Goal: Information Seeking & Learning: Learn about a topic

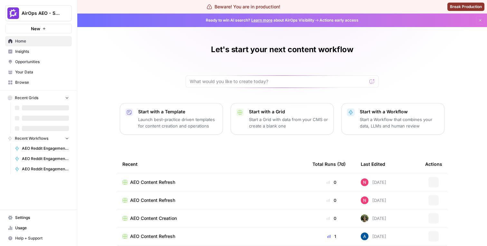
click at [62, 19] on button "AirOps AEO - Single Brand (Gong)" at bounding box center [38, 13] width 67 height 16
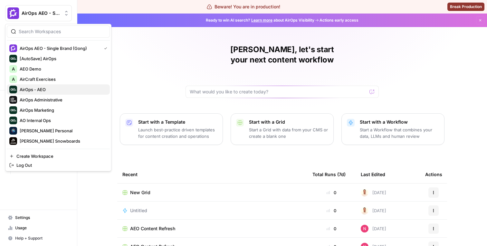
click at [46, 90] on span "AirOps - AEO" at bounding box center [62, 89] width 85 height 6
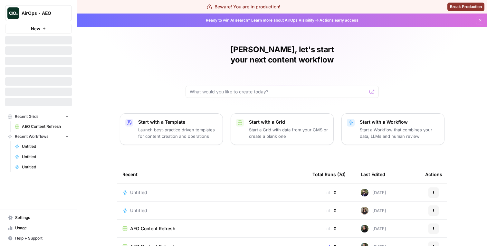
click at [49, 11] on span "AirOps - AEO" at bounding box center [41, 13] width 39 height 6
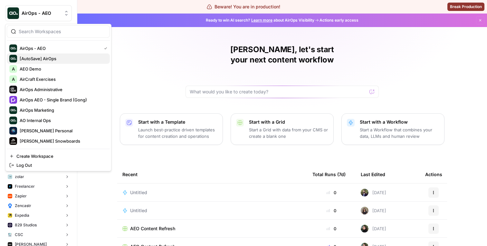
click at [47, 58] on span "[AutoSave] AirOps" at bounding box center [62, 58] width 85 height 6
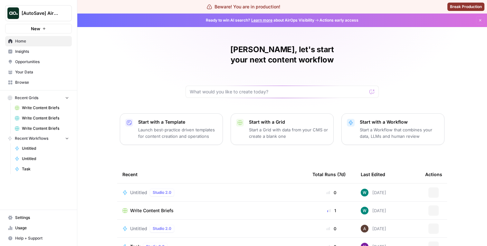
click at [39, 82] on span "Browse" at bounding box center [42, 82] width 54 height 6
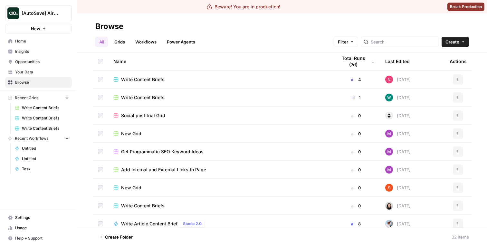
click at [45, 211] on nav "Settings Usage Help + Support" at bounding box center [38, 228] width 77 height 36
click at [45, 215] on span "Settings" at bounding box center [42, 218] width 54 height 6
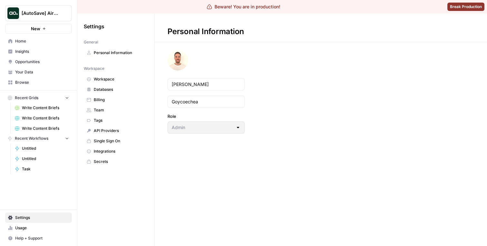
click at [111, 73] on nav "Workspace Workspace Databases Billing Team Tags API Providers Single Sign On In…" at bounding box center [116, 115] width 64 height 104
click at [111, 74] on link "Workspace" at bounding box center [116, 79] width 64 height 10
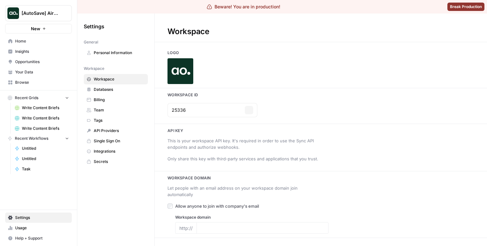
type input "[DOMAIN_NAME]"
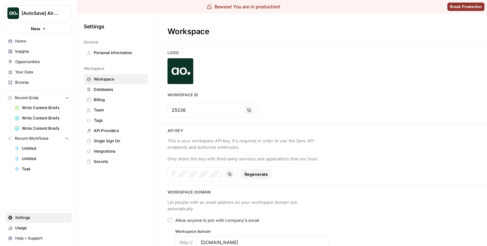
click at [59, 10] on span "[AutoSave] AirOps" at bounding box center [41, 13] width 39 height 6
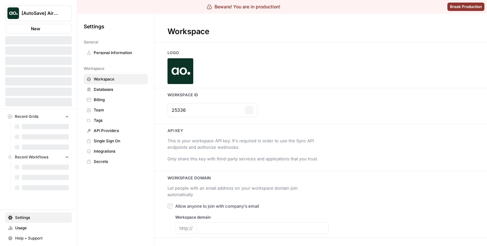
type input "[DOMAIN_NAME]"
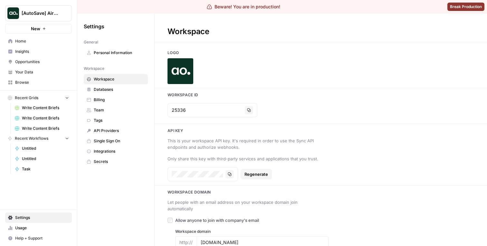
click at [59, 14] on span "[AutoSave] AirOps" at bounding box center [41, 13] width 39 height 6
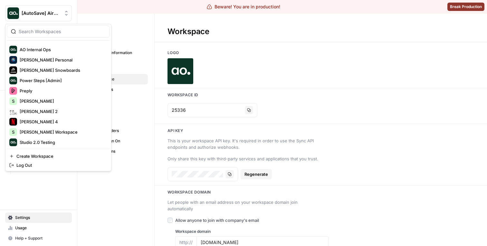
scroll to position [96, 0]
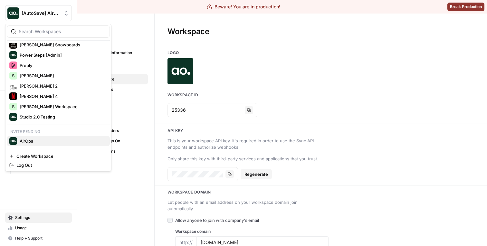
click at [35, 140] on span "AirOps" at bounding box center [62, 141] width 85 height 6
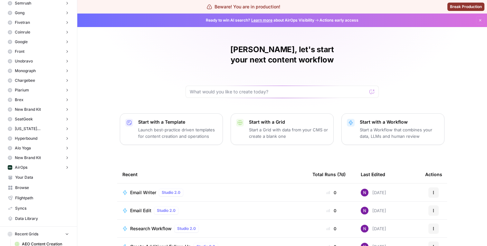
scroll to position [46, 0]
click at [45, 173] on button "AirOps" at bounding box center [38, 169] width 67 height 10
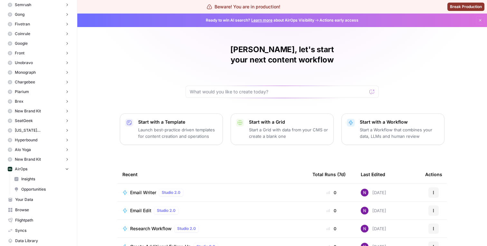
click at [43, 178] on span "Insights" at bounding box center [45, 179] width 48 height 6
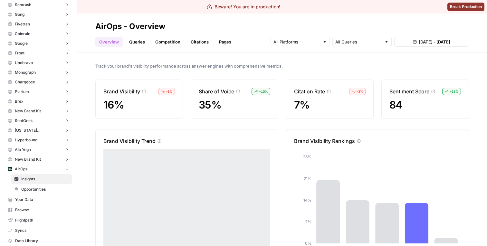
click at [221, 42] on link "Pages" at bounding box center [225, 42] width 20 height 10
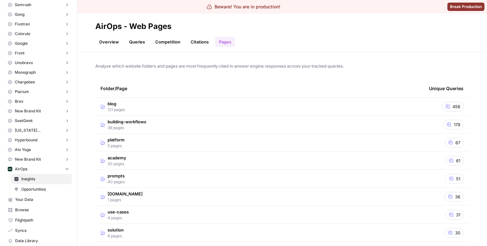
click at [174, 120] on td "building-workflows 39 pages" at bounding box center [259, 125] width 328 height 18
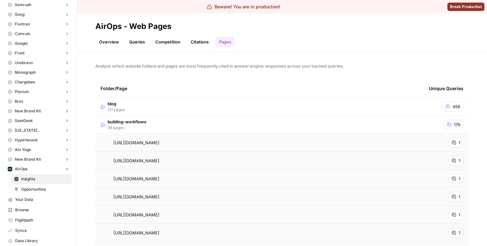
click at [151, 143] on span "https://docs.airops.com/building-workflows/workflow-steps/flow" at bounding box center [136, 142] width 46 height 6
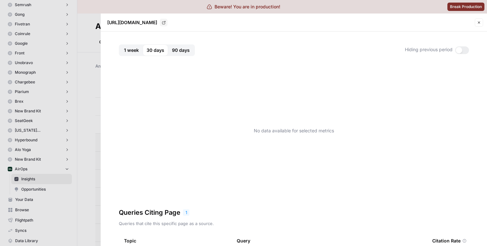
scroll to position [3, 0]
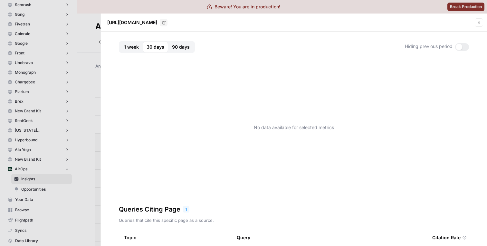
click at [138, 44] on span "1 week" at bounding box center [131, 47] width 15 height 6
click at [149, 47] on span "30 days" at bounding box center [155, 47] width 18 height 6
click at [178, 48] on span "90 days" at bounding box center [181, 47] width 18 height 6
click at [154, 45] on span "30 days" at bounding box center [155, 47] width 18 height 6
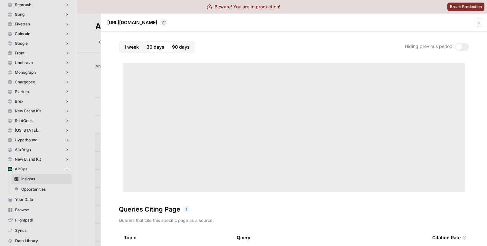
click at [131, 45] on span "1 week" at bounding box center [131, 47] width 15 height 6
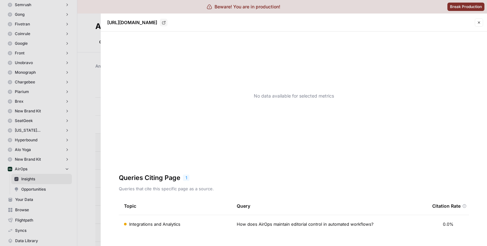
scroll to position [0, 0]
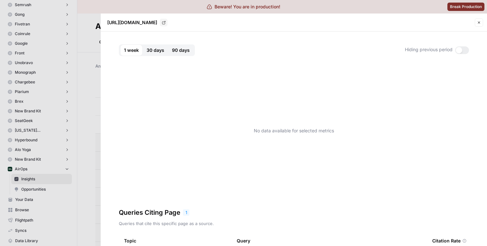
click at [63, 90] on div at bounding box center [243, 123] width 487 height 246
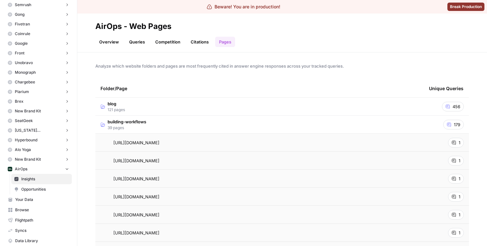
click at [148, 105] on td "blog 121 pages" at bounding box center [259, 107] width 328 height 18
click at [144, 128] on div "https://www.airops.com/blog/building-a-metrics-framework-guide Go to page" at bounding box center [259, 125] width 318 height 8
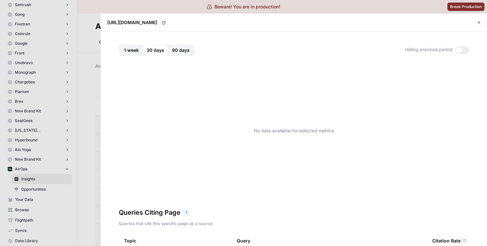
click at [71, 111] on div at bounding box center [243, 123] width 487 height 246
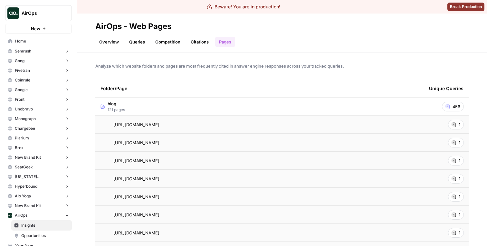
click at [37, 147] on button "Brex" at bounding box center [38, 148] width 67 height 10
click at [36, 157] on span "Insights" at bounding box center [45, 158] width 48 height 6
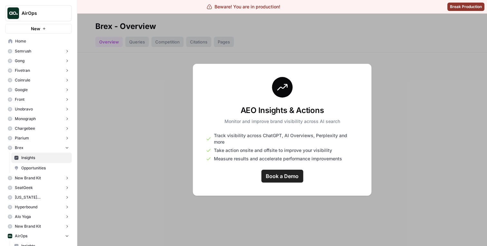
click at [30, 141] on button "Plarium" at bounding box center [38, 138] width 67 height 10
click at [32, 146] on span "Insights" at bounding box center [45, 148] width 48 height 6
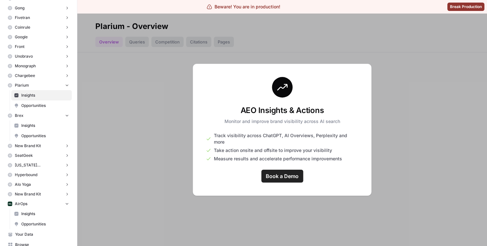
scroll to position [58, 0]
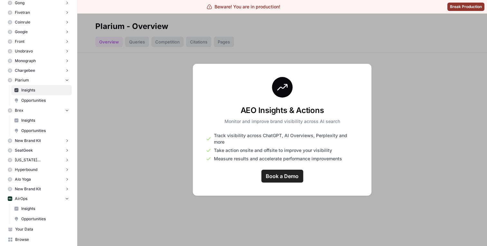
click at [35, 204] on link "Insights" at bounding box center [41, 208] width 60 height 10
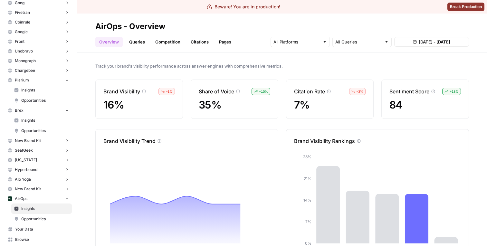
click at [199, 44] on link "Citations" at bounding box center [200, 42] width 26 height 10
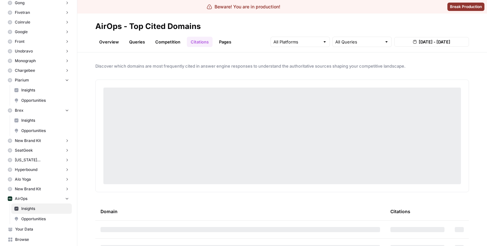
click at [221, 44] on link "Pages" at bounding box center [225, 42] width 20 height 10
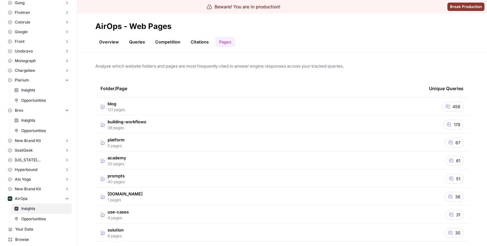
click at [190, 116] on td "building-workflows 39 pages" at bounding box center [259, 125] width 328 height 18
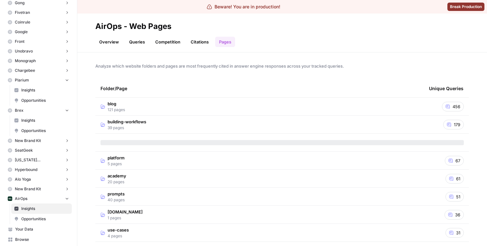
click at [190, 113] on td "blog 121 pages" at bounding box center [259, 107] width 328 height 18
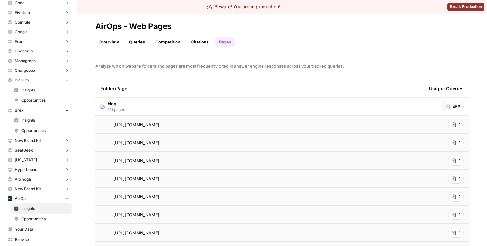
click at [171, 127] on td "https://www.airops.com/blog/building-a-metrics-framework-guide" at bounding box center [259, 125] width 328 height 18
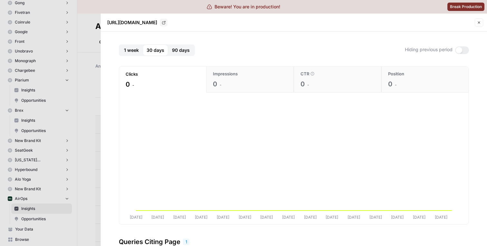
click at [140, 47] on button "1 week" at bounding box center [131, 50] width 23 height 12
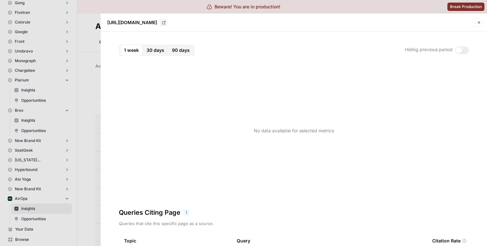
click at [155, 51] on span "30 days" at bounding box center [155, 50] width 18 height 6
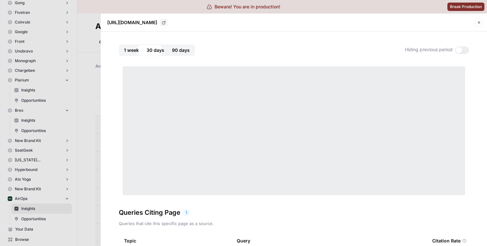
click at [181, 51] on span "90 days" at bounding box center [181, 50] width 18 height 6
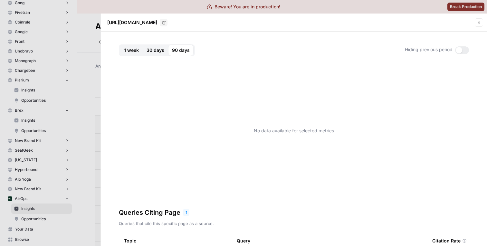
click at [148, 38] on div "1 week 30 days 90 days Hiding previous period No data available for selected me…" at bounding box center [294, 139] width 386 height 214
click at [148, 43] on div "1 week 30 days 90 days Hiding previous period No data available for selected me…" at bounding box center [294, 139] width 386 height 214
click at [150, 47] on button "30 days" at bounding box center [155, 50] width 25 height 12
click at [70, 133] on div at bounding box center [243, 123] width 487 height 246
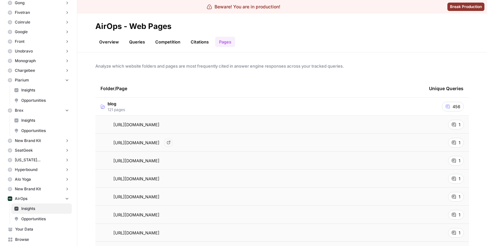
click at [159, 143] on span "https://www.airops.com/blog/what-is-a-large-language-model" at bounding box center [136, 142] width 46 height 6
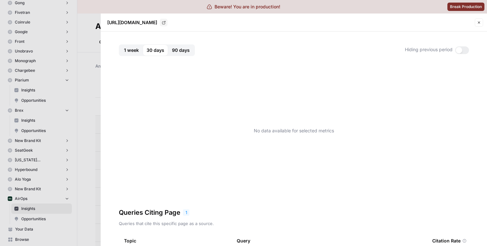
click at [66, 134] on div at bounding box center [243, 123] width 487 height 246
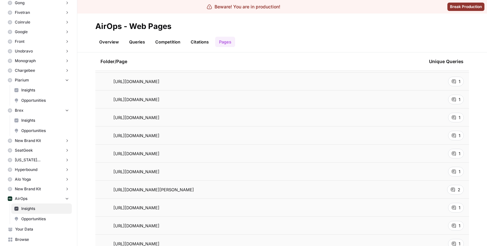
scroll to position [81, 0]
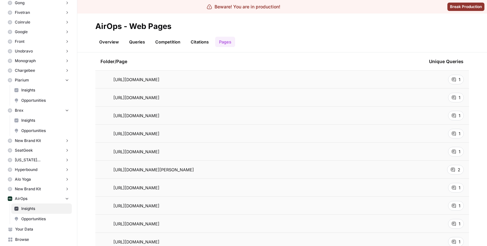
click at [172, 162] on td "https://www.airops.com/blog/webinar-kevin-indig" at bounding box center [259, 170] width 328 height 18
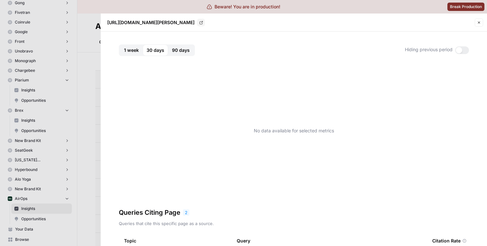
click at [42, 155] on div at bounding box center [243, 123] width 487 height 246
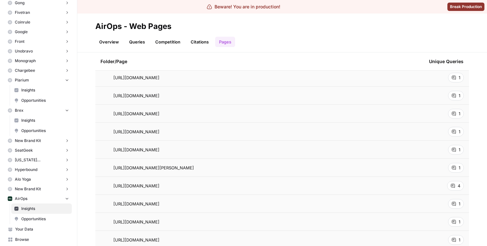
scroll to position [192, 0]
click at [173, 160] on td "https://www.airops.com/blog/anne-klein-grows-organic-traffic-by-50-using-airops" at bounding box center [259, 167] width 328 height 18
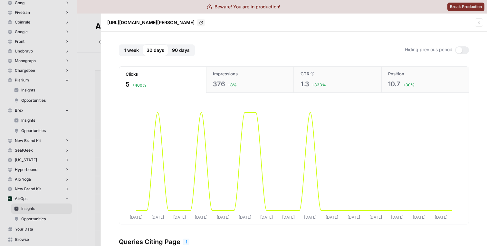
click at [234, 93] on div "Clicks 5 +400% Impressions 376 +8% CTR 1.3 +333% Position 10.7 +30% Aug 03 Aug …" at bounding box center [294, 145] width 350 height 158
click at [230, 86] on span "+8%" at bounding box center [232, 85] width 9 height 6
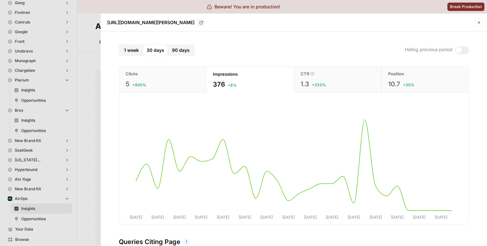
click at [303, 81] on span "1.3" at bounding box center [304, 83] width 9 height 9
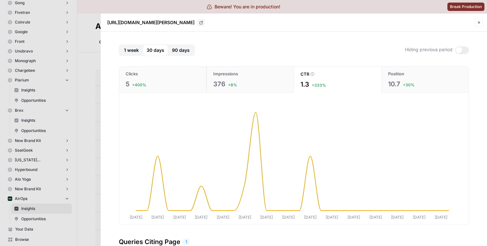
click at [393, 84] on span "10.7" at bounding box center [394, 83] width 12 height 9
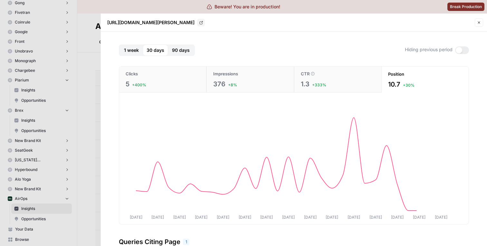
click at [246, 75] on div "Impressions" at bounding box center [250, 73] width 74 height 6
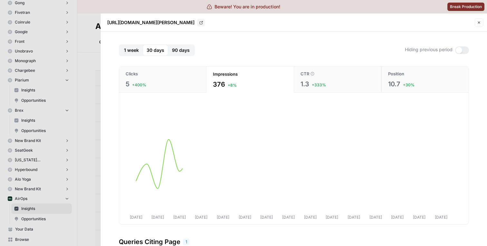
click at [181, 77] on button "Clicks 5 +400%" at bounding box center [162, 80] width 87 height 26
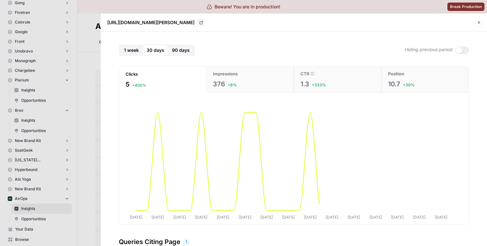
click at [244, 72] on div "Impressions" at bounding box center [250, 73] width 74 height 6
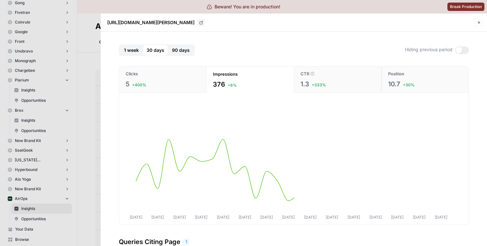
click at [188, 76] on div "Clicks" at bounding box center [162, 73] width 74 height 6
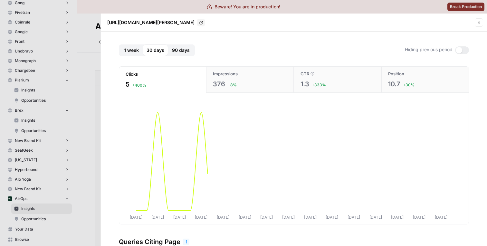
click at [233, 77] on button "Impressions 376 +8%" at bounding box center [250, 80] width 88 height 26
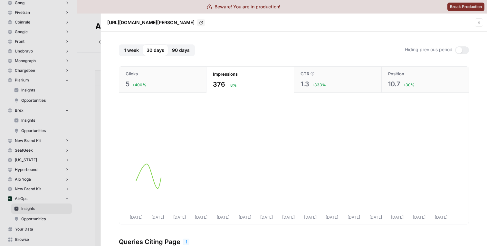
click at [192, 77] on button "Clicks 5 +400%" at bounding box center [162, 80] width 87 height 26
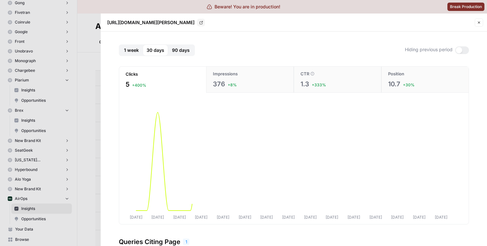
click at [244, 79] on button "Impressions 376 +8%" at bounding box center [250, 80] width 88 height 26
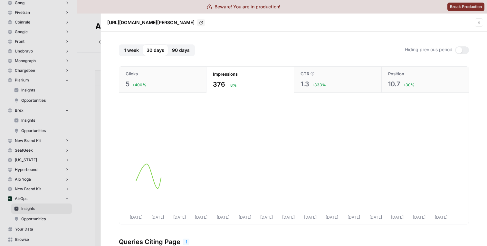
click at [186, 77] on div "Clicks" at bounding box center [162, 73] width 74 height 6
click at [228, 77] on span "Impressions" at bounding box center [225, 73] width 25 height 6
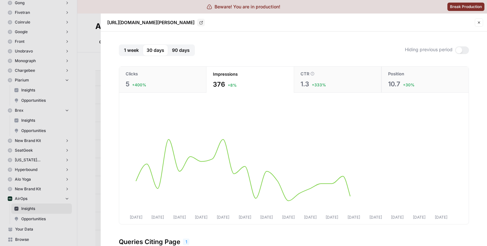
click at [190, 76] on div "Clicks" at bounding box center [162, 73] width 74 height 6
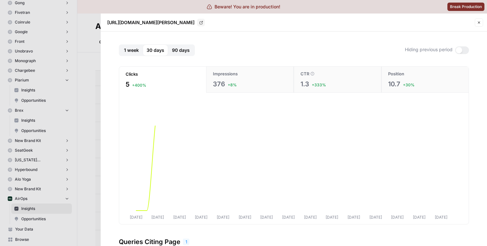
click at [256, 83] on div "376 +8%" at bounding box center [250, 83] width 74 height 9
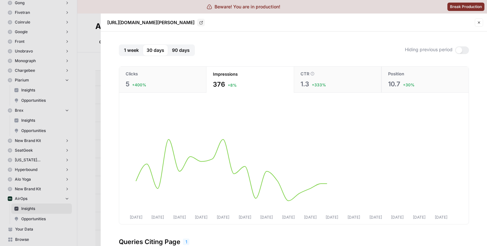
click at [308, 88] on span "1.3" at bounding box center [304, 83] width 9 height 9
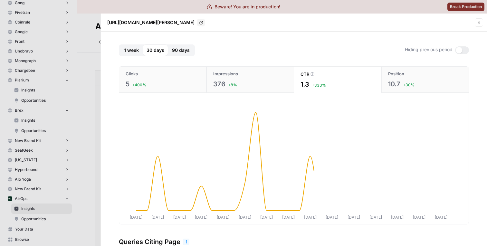
click at [272, 86] on div "376 +8%" at bounding box center [250, 83] width 74 height 9
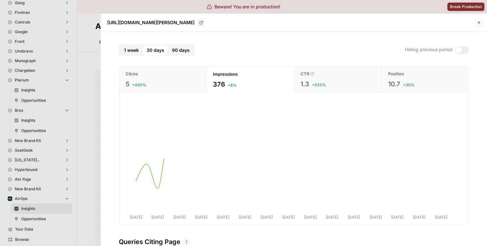
click at [314, 87] on span "+333%" at bounding box center [318, 85] width 14 height 6
click at [264, 87] on div "376 +8%" at bounding box center [250, 83] width 74 height 9
click at [294, 86] on button "CTR 1.3 +333%" at bounding box center [337, 80] width 88 height 26
click at [274, 84] on div "376 +8%" at bounding box center [250, 83] width 74 height 9
click at [297, 84] on button "CTR 1.3 +333%" at bounding box center [337, 80] width 88 height 26
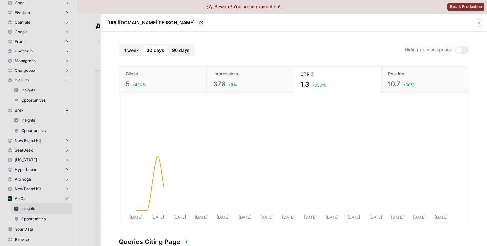
click at [280, 84] on div "376 +8%" at bounding box center [250, 83] width 74 height 9
click at [300, 84] on button "CTR 1.3 +333%" at bounding box center [337, 80] width 88 height 26
click at [276, 80] on div "376 +8%" at bounding box center [250, 83] width 74 height 9
click at [298, 80] on button "CTR 1.3 +333%" at bounding box center [337, 80] width 88 height 26
click at [264, 80] on div "376 +8%" at bounding box center [250, 83] width 74 height 9
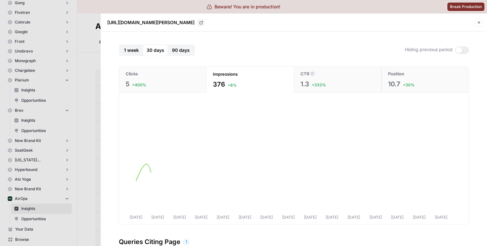
click at [302, 80] on span "1.3" at bounding box center [304, 83] width 9 height 9
click at [265, 80] on div "376 +8%" at bounding box center [250, 83] width 74 height 9
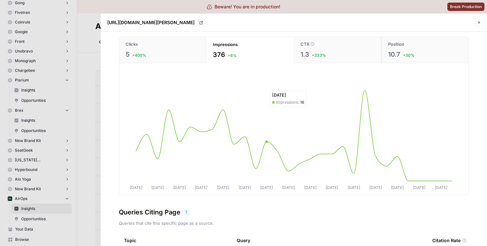
scroll to position [11, 0]
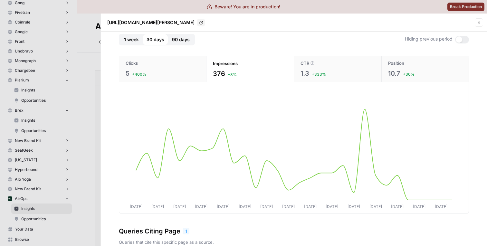
click at [311, 66] on button "CTR 1.3 +333%" at bounding box center [337, 69] width 88 height 26
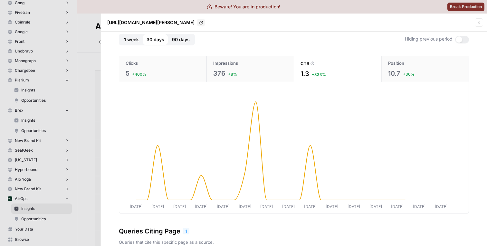
click at [460, 42] on div at bounding box center [462, 40] width 14 height 8
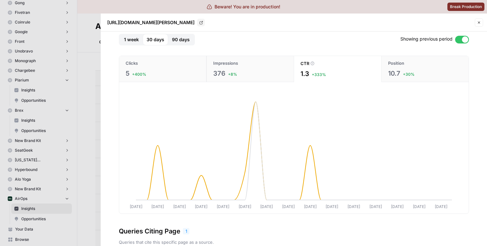
click at [456, 40] on div at bounding box center [462, 40] width 14 height 8
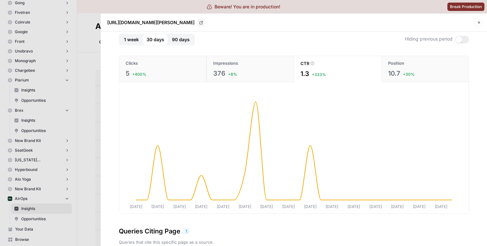
click at [456, 40] on div at bounding box center [458, 39] width 6 height 6
click at [454, 41] on div "Showing previous period" at bounding box center [434, 40] width 69 height 8
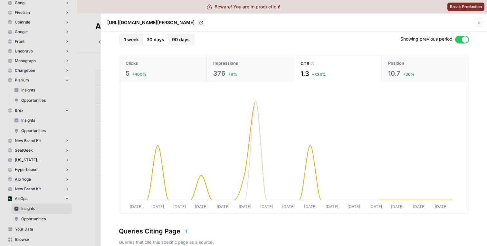
click at [456, 41] on div at bounding box center [462, 40] width 14 height 8
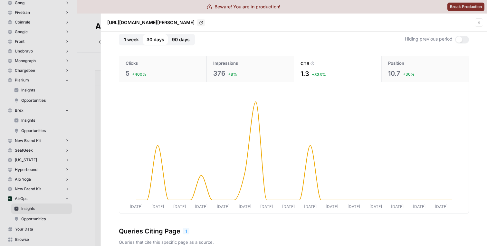
click at [456, 41] on div at bounding box center [458, 39] width 6 height 6
click at [456, 41] on div at bounding box center [462, 40] width 14 height 8
click at [463, 37] on div at bounding box center [462, 40] width 14 height 8
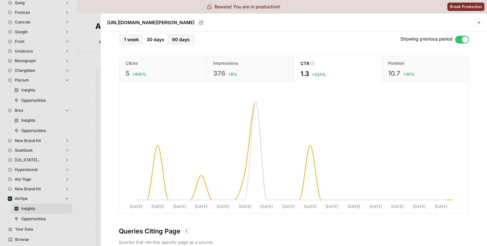
click at [466, 36] on div at bounding box center [462, 40] width 14 height 8
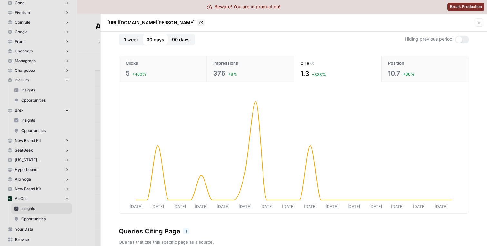
click at [391, 73] on span "10.7" at bounding box center [394, 73] width 12 height 9
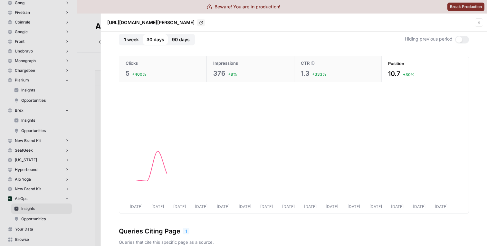
click at [351, 75] on div "1.3 +333%" at bounding box center [338, 73] width 74 height 9
click at [270, 70] on div "376 +8%" at bounding box center [250, 73] width 74 height 9
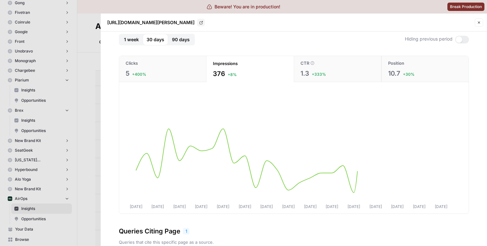
click at [161, 86] on div "Aug 03 Aug 05 Aug 07 Aug 09 Aug 11 Aug 13 Aug 15 Aug 17 Aug 19 Aug 21 Aug 23 Au…" at bounding box center [293, 149] width 349 height 129
click at [161, 79] on button "Clicks 5 +400%" at bounding box center [162, 69] width 87 height 26
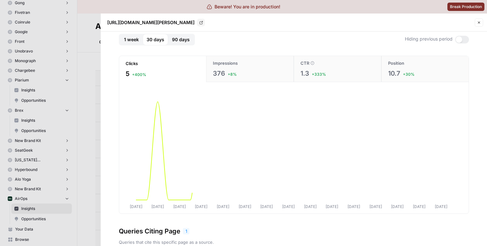
click at [218, 72] on span "376" at bounding box center [219, 73] width 12 height 9
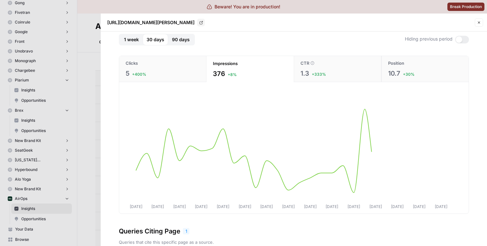
click at [465, 39] on div at bounding box center [462, 40] width 14 height 8
click at [178, 66] on div "Clicks" at bounding box center [162, 63] width 74 height 6
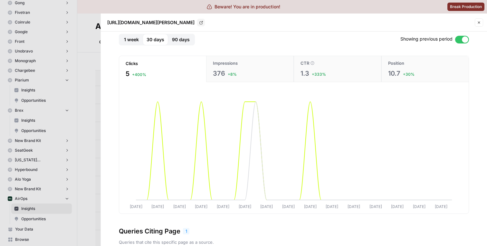
click at [252, 68] on button "Impressions 376 +8%" at bounding box center [250, 69] width 88 height 26
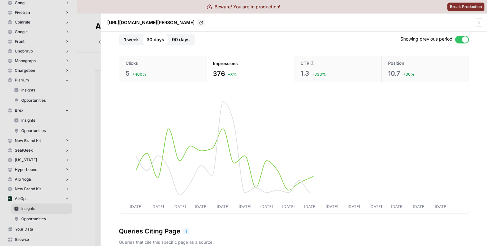
click at [313, 71] on div "1.3 +333%" at bounding box center [337, 73] width 74 height 9
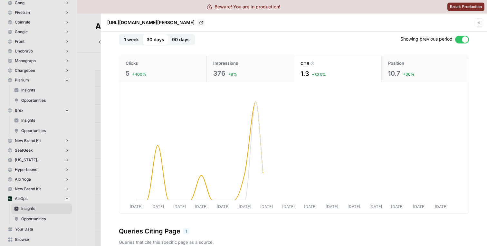
click at [394, 79] on button "Position 10.7 +30%" at bounding box center [424, 69] width 87 height 26
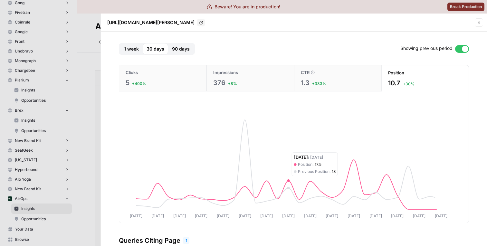
scroll to position [0, 0]
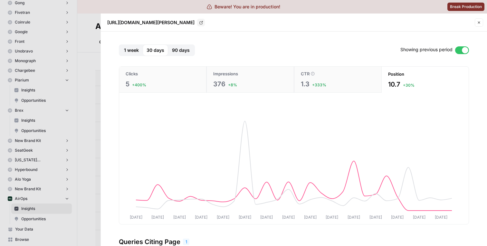
click at [173, 55] on button "90 days" at bounding box center [180, 50] width 25 height 12
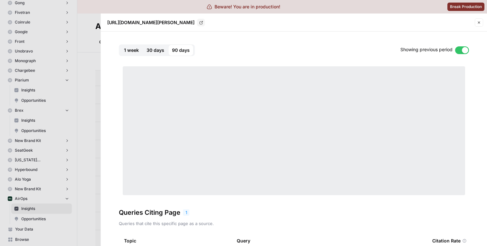
click at [128, 52] on span "1 week" at bounding box center [131, 50] width 15 height 6
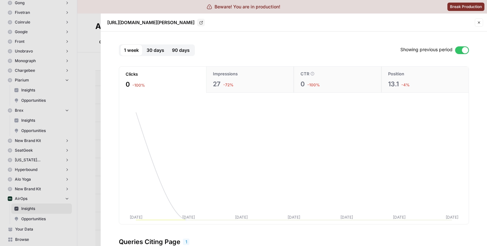
click at [153, 52] on span "30 days" at bounding box center [155, 50] width 18 height 6
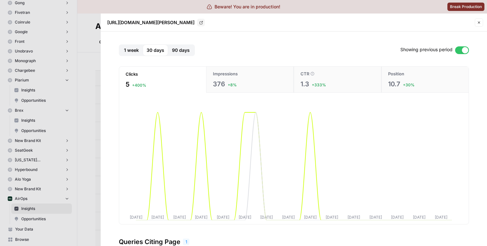
click at [174, 51] on span "90 days" at bounding box center [181, 50] width 18 height 6
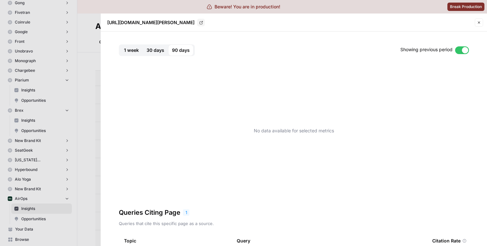
click at [145, 51] on button "30 days" at bounding box center [155, 50] width 25 height 12
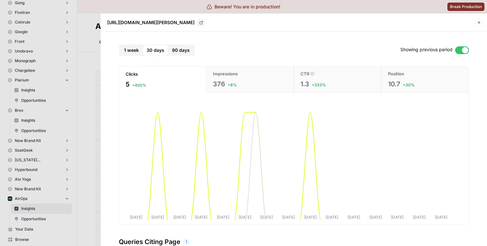
click at [120, 50] on button "1 week" at bounding box center [131, 50] width 23 height 12
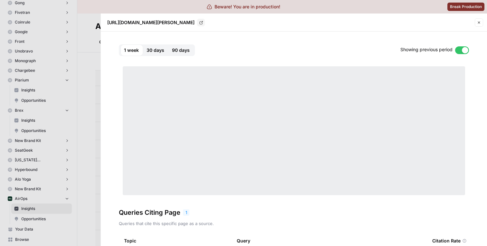
click at [160, 51] on span "30 days" at bounding box center [155, 50] width 18 height 6
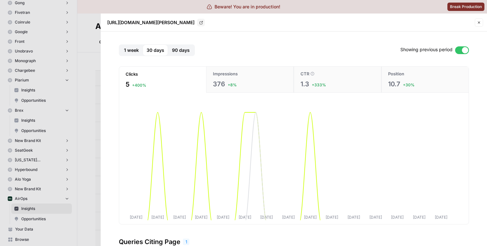
click at [185, 52] on span "90 days" at bounding box center [181, 50] width 18 height 6
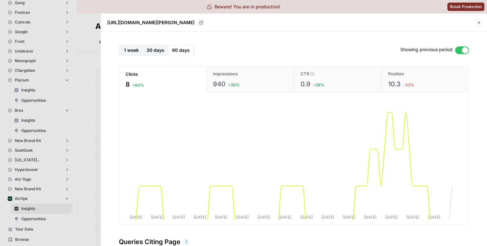
click at [152, 51] on span "30 days" at bounding box center [155, 50] width 18 height 6
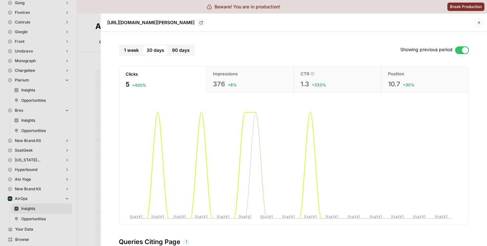
click at [141, 53] on button "1 week" at bounding box center [131, 50] width 23 height 12
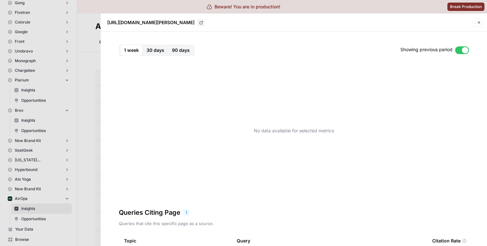
click at [164, 53] on button "30 days" at bounding box center [155, 50] width 25 height 12
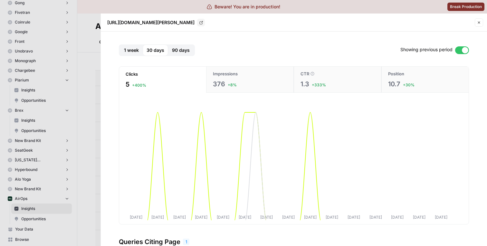
click at [182, 53] on button "90 days" at bounding box center [180, 50] width 25 height 12
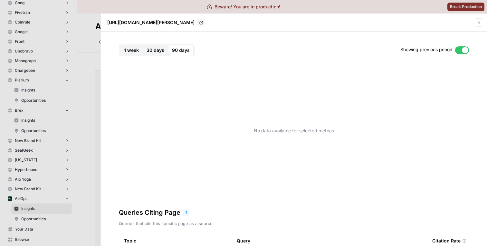
click at [163, 49] on button "30 days" at bounding box center [155, 50] width 25 height 12
click at [132, 48] on span "1 week" at bounding box center [131, 50] width 15 height 6
click at [159, 48] on span "30 days" at bounding box center [155, 50] width 18 height 6
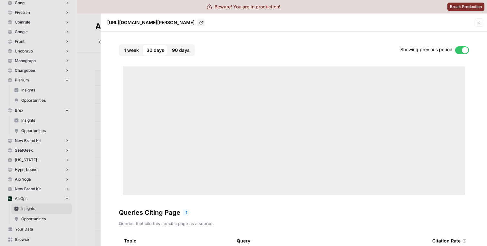
click at [176, 51] on span "90 days" at bounding box center [181, 50] width 18 height 6
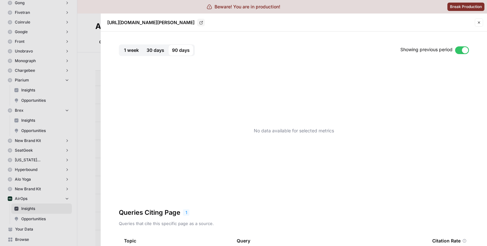
click at [141, 52] on button "1 week" at bounding box center [131, 50] width 23 height 12
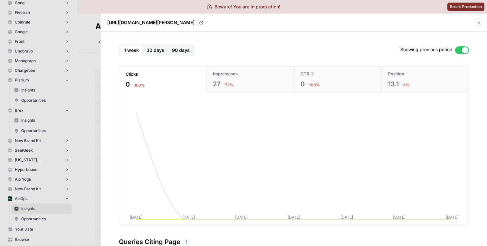
click at [156, 51] on span "30 days" at bounding box center [155, 50] width 18 height 6
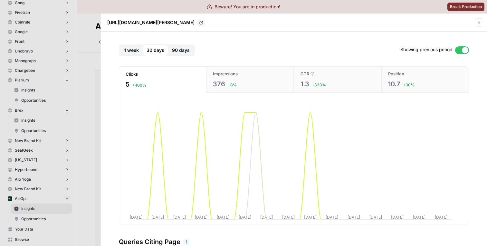
click at [140, 51] on button "1 week" at bounding box center [131, 50] width 23 height 12
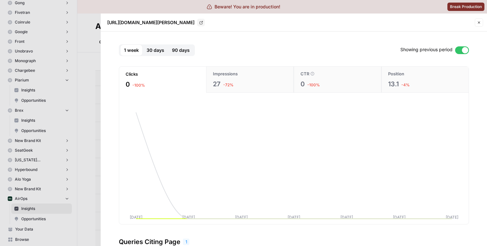
click at [153, 51] on span "30 days" at bounding box center [155, 50] width 18 height 6
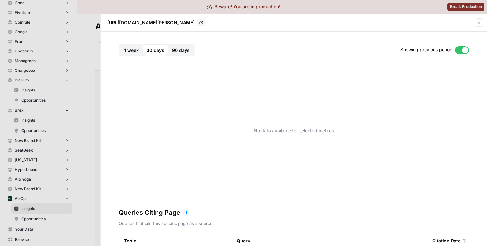
click at [133, 50] on span "1 week" at bounding box center [131, 50] width 15 height 6
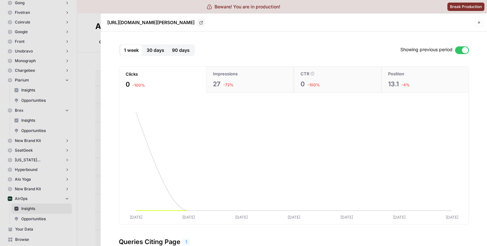
click at [151, 52] on span "30 days" at bounding box center [155, 50] width 18 height 6
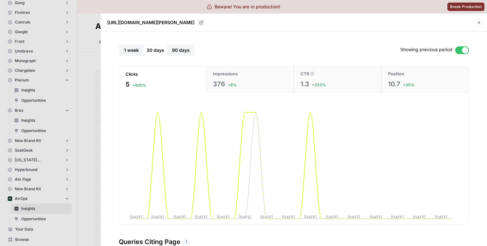
click at [138, 49] on span "1 week" at bounding box center [131, 50] width 15 height 6
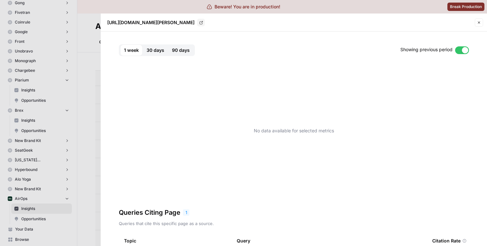
click at [153, 50] on span "30 days" at bounding box center [155, 50] width 18 height 6
click at [130, 50] on span "1 week" at bounding box center [131, 50] width 15 height 6
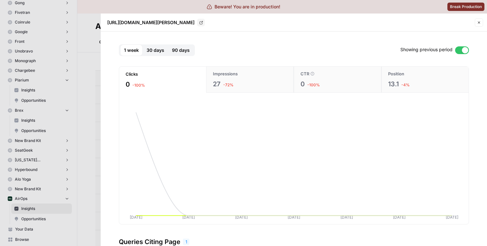
click at [150, 51] on span "30 days" at bounding box center [155, 50] width 18 height 6
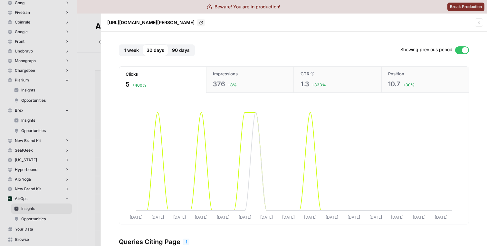
click at [460, 52] on div at bounding box center [462, 50] width 14 height 8
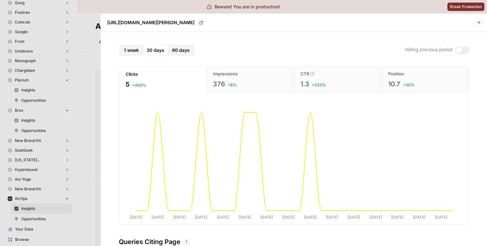
click at [464, 50] on div at bounding box center [462, 50] width 14 height 8
click at [464, 50] on div at bounding box center [464, 50] width 6 height 6
click at [458, 52] on div at bounding box center [458, 50] width 6 height 6
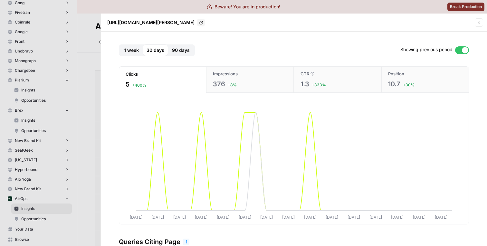
click at [88, 60] on div at bounding box center [243, 123] width 487 height 246
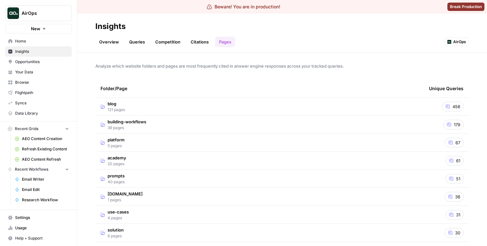
click at [113, 41] on link "Overview" at bounding box center [108, 42] width 27 height 10
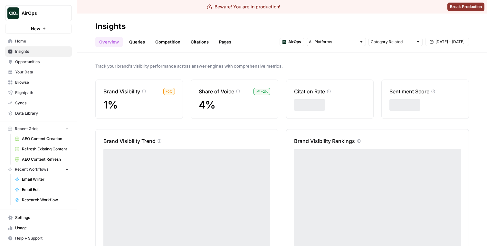
click at [133, 42] on link "Queries" at bounding box center [136, 42] width 23 height 10
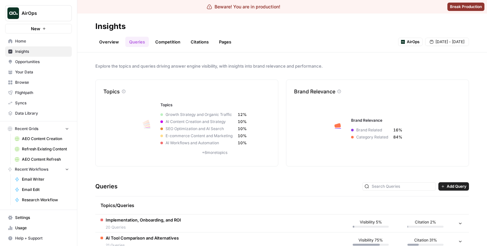
click at [412, 43] on span "AirOps" at bounding box center [412, 42] width 13 height 6
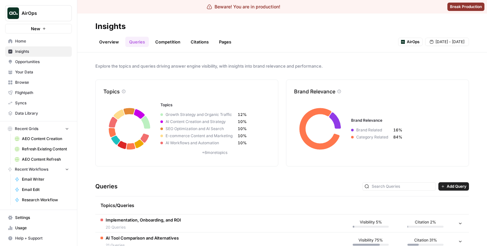
click at [403, 41] on img at bounding box center [403, 42] width 4 height 4
click at [414, 38] on div "AirOps" at bounding box center [410, 42] width 24 height 8
click at [155, 40] on link "Competition" at bounding box center [167, 42] width 33 height 10
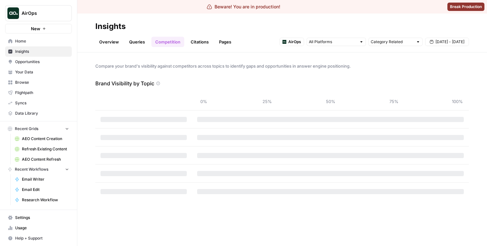
click at [295, 41] on span "AirOps" at bounding box center [294, 42] width 13 height 6
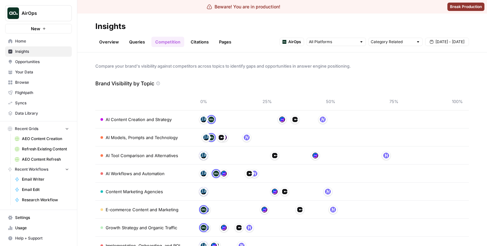
click at [189, 48] on header "Insights Overview Queries Competition Citations Pages AirOps Category Related A…" at bounding box center [281, 33] width 409 height 39
click at [194, 40] on link "Citations" at bounding box center [200, 42] width 26 height 10
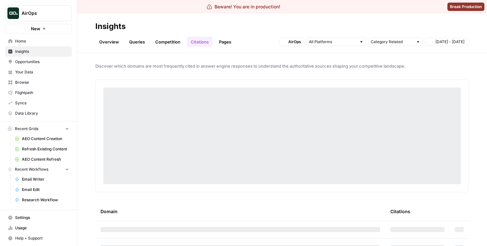
click at [226, 43] on link "Pages" at bounding box center [225, 42] width 20 height 10
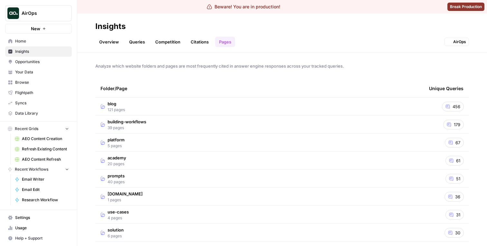
click at [202, 42] on link "Citations" at bounding box center [200, 42] width 26 height 10
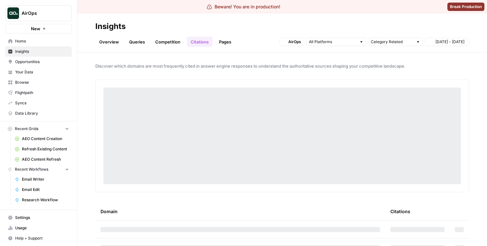
click at [169, 40] on link "Competition" at bounding box center [167, 42] width 33 height 10
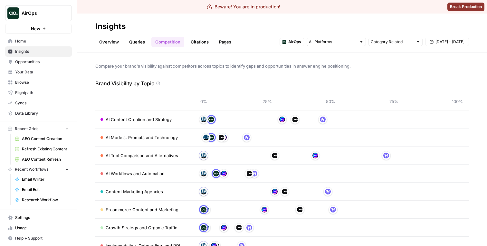
click at [200, 42] on link "Citations" at bounding box center [200, 42] width 26 height 10
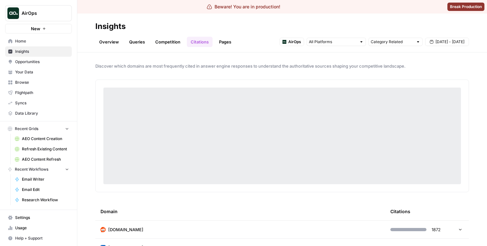
click at [226, 42] on link "Pages" at bounding box center [225, 42] width 20 height 10
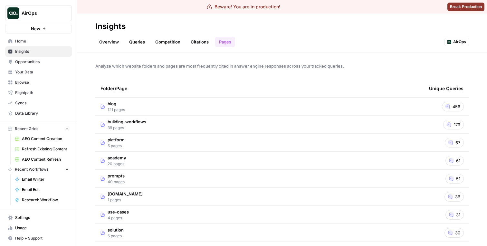
click at [37, 65] on link "Opportunities" at bounding box center [38, 62] width 67 height 10
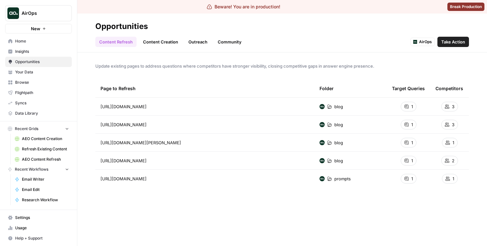
click at [155, 41] on link "Content Creation" at bounding box center [160, 42] width 43 height 10
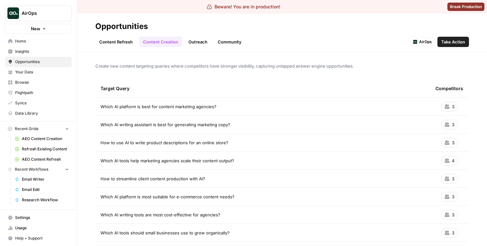
click at [126, 41] on link "Content Refresh" at bounding box center [115, 42] width 41 height 10
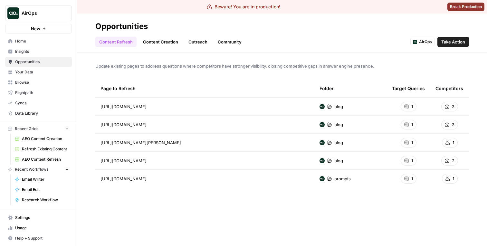
click at [181, 43] on ul "Content Refresh Content Creation Outreach Community" at bounding box center [170, 42] width 150 height 10
click at [197, 44] on link "Outreach" at bounding box center [197, 42] width 27 height 10
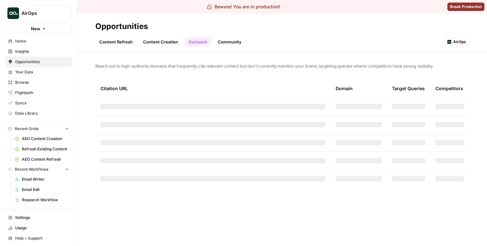
click at [174, 40] on link "Content Creation" at bounding box center [160, 42] width 43 height 10
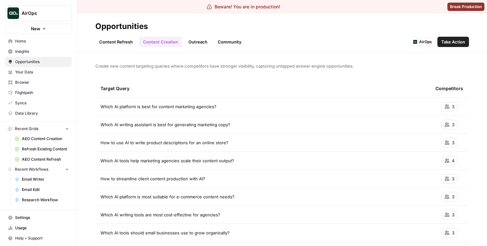
click at [202, 40] on link "Outreach" at bounding box center [197, 42] width 27 height 10
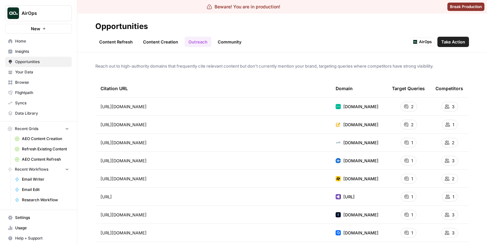
click at [222, 43] on link "Community" at bounding box center [230, 42] width 32 height 10
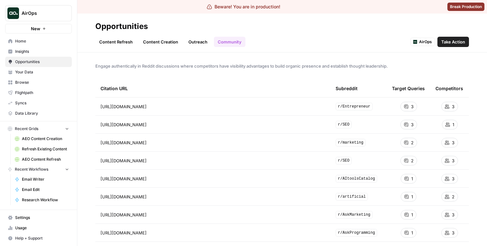
click at [56, 49] on span "Insights" at bounding box center [42, 52] width 54 height 6
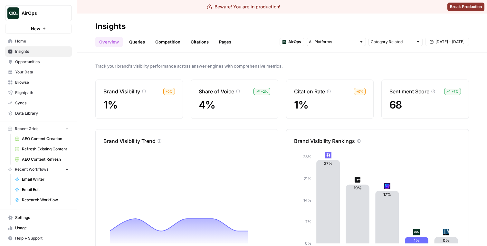
click at [144, 42] on link "Queries" at bounding box center [136, 42] width 23 height 10
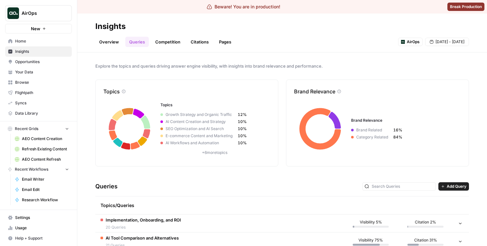
click at [158, 42] on link "Competition" at bounding box center [167, 42] width 33 height 10
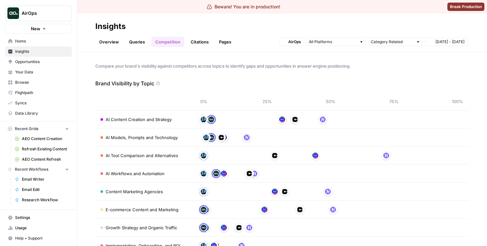
click at [187, 42] on link "Citations" at bounding box center [200, 42] width 26 height 10
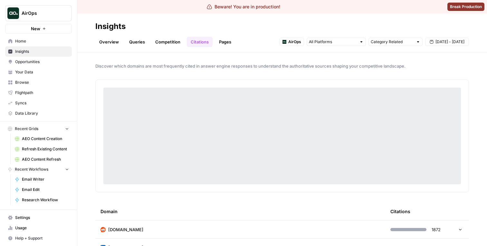
click at [214, 21] on h2 "Insights" at bounding box center [281, 26] width 373 height 10
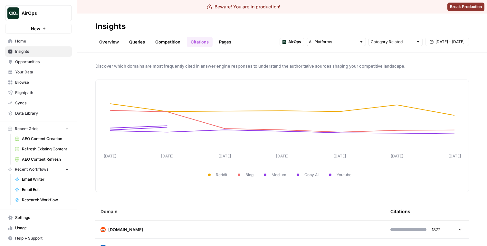
click at [30, 63] on span "Opportunities" at bounding box center [42, 62] width 54 height 6
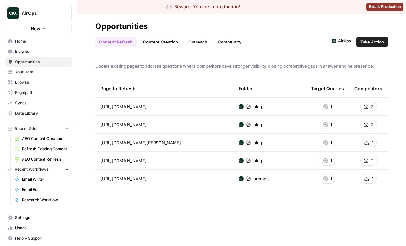
click at [321, 30] on h2 "Opportunities" at bounding box center [241, 26] width 293 height 10
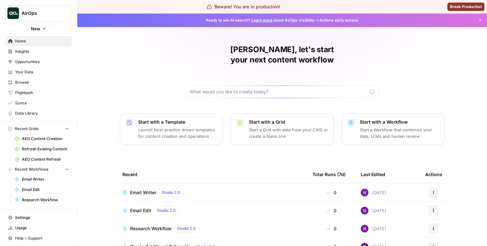
click at [42, 53] on span "Insights" at bounding box center [42, 52] width 54 height 6
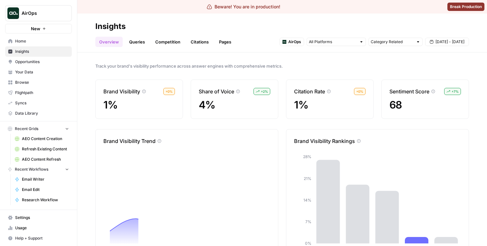
click at [227, 36] on div "Overview Queries Competition Citations Pages AirOps Category Related [DATE] - […" at bounding box center [281, 39] width 373 height 15
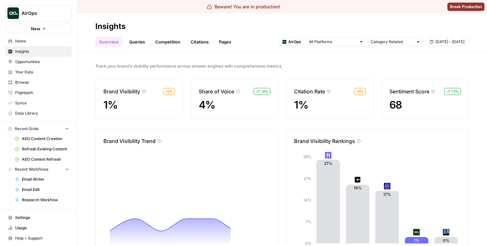
click at [224, 41] on link "Pages" at bounding box center [225, 42] width 20 height 10
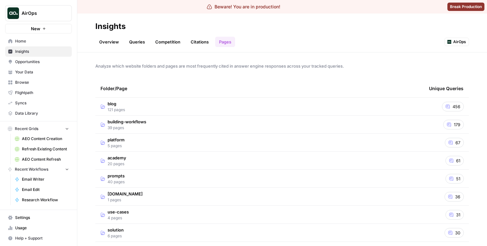
click at [200, 100] on td "blog 121 pages" at bounding box center [259, 107] width 328 height 18
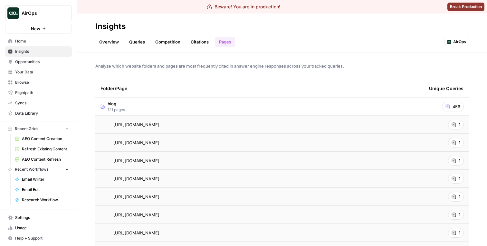
click at [175, 128] on td "[URL][DOMAIN_NAME]" at bounding box center [259, 125] width 328 height 18
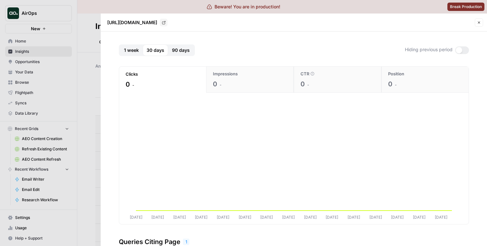
click at [183, 48] on span "90 days" at bounding box center [181, 50] width 18 height 6
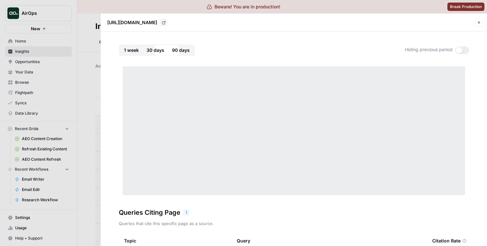
click at [153, 47] on span "30 days" at bounding box center [155, 50] width 18 height 6
click at [129, 47] on span "1 week" at bounding box center [131, 50] width 15 height 6
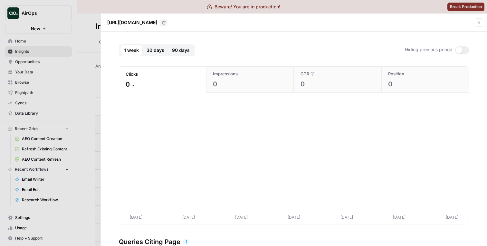
click at [153, 51] on span "30 days" at bounding box center [155, 50] width 18 height 6
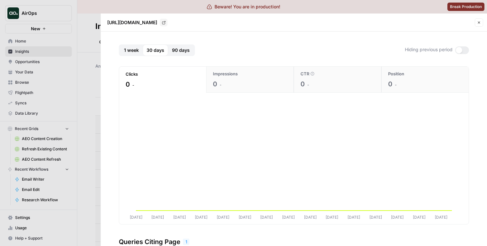
click at [135, 49] on span "1 week" at bounding box center [131, 50] width 15 height 6
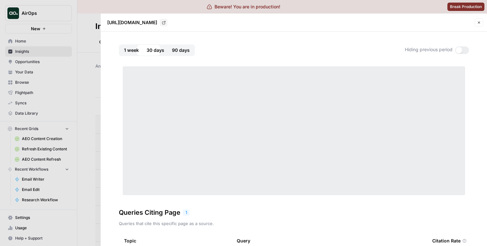
click at [163, 47] on span "30 days" at bounding box center [155, 50] width 18 height 6
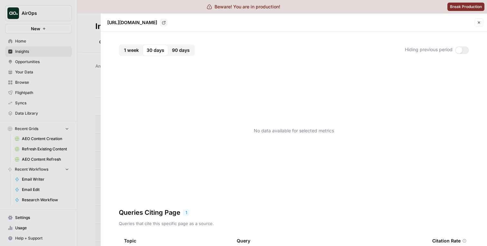
click at [178, 53] on span "90 days" at bounding box center [181, 50] width 18 height 6
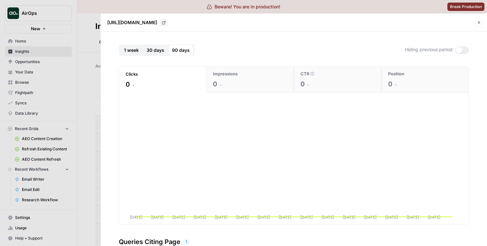
click at [156, 51] on span "30 days" at bounding box center [155, 50] width 18 height 6
click at [179, 52] on span "90 days" at bounding box center [181, 50] width 18 height 6
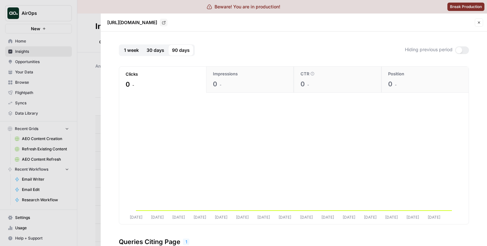
click at [159, 46] on button "30 days" at bounding box center [155, 50] width 25 height 12
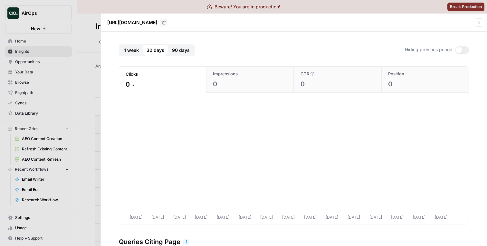
click at [76, 68] on div at bounding box center [243, 123] width 487 height 246
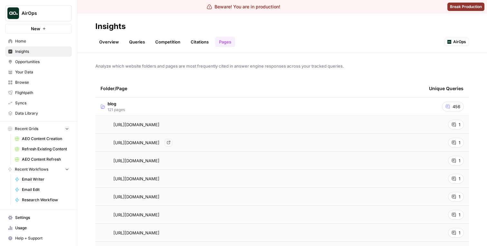
click at [153, 142] on span "https://www.airops.com/blog/what-is-a-large-language-model" at bounding box center [136, 142] width 46 height 6
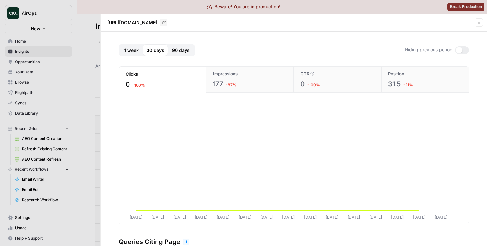
click at [92, 77] on div at bounding box center [243, 123] width 487 height 246
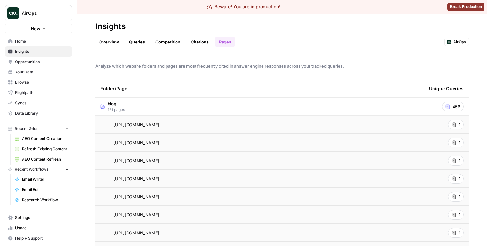
click at [135, 156] on td "https://www.airops.com/blog/chief-marketing-operator" at bounding box center [259, 161] width 328 height 18
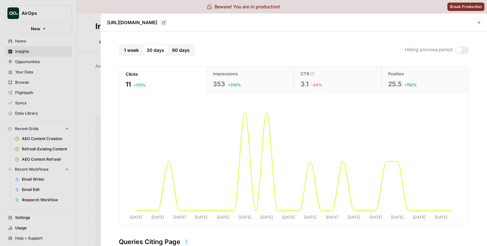
click at [95, 104] on div at bounding box center [243, 123] width 487 height 246
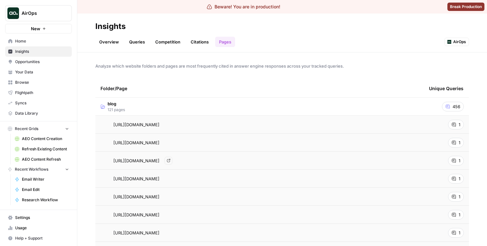
click at [145, 163] on span "https://www.airops.com/blog/chief-marketing-operator" at bounding box center [136, 160] width 46 height 6
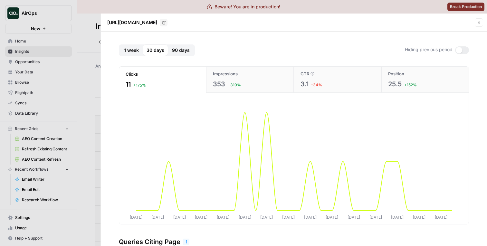
click at [176, 44] on button "90 days" at bounding box center [180, 50] width 25 height 12
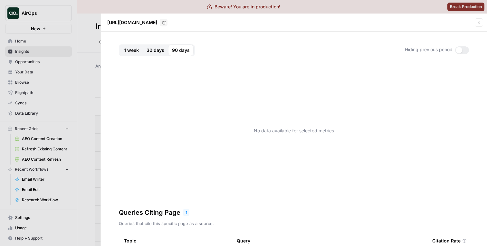
click at [154, 51] on span "30 days" at bounding box center [155, 50] width 18 height 6
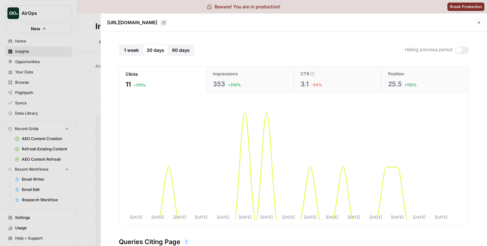
click at [132, 51] on span "1 week" at bounding box center [131, 50] width 15 height 6
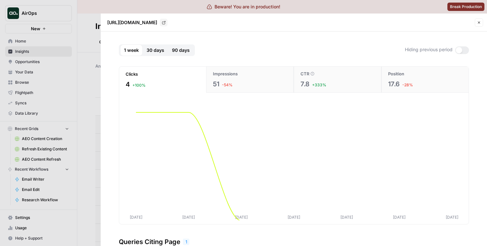
click at [153, 47] on span "30 days" at bounding box center [155, 50] width 18 height 6
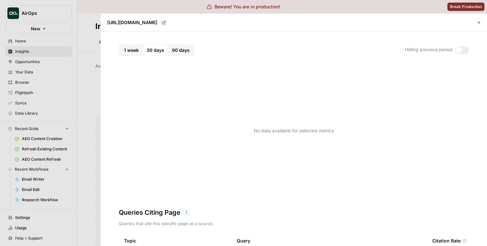
click at [462, 46] on div "1 week 30 days 90 days Hiding previous period" at bounding box center [294, 50] width 350 height 12
click at [172, 50] on span "90 days" at bounding box center [181, 50] width 18 height 6
click at [151, 51] on span "30 days" at bounding box center [155, 50] width 18 height 6
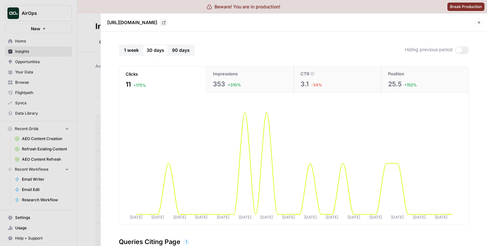
click at [178, 49] on span "90 days" at bounding box center [181, 50] width 18 height 6
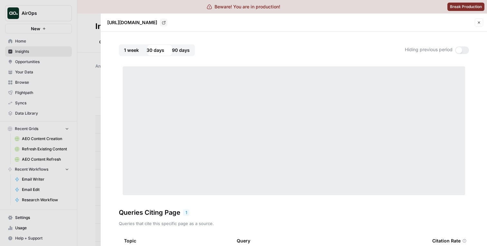
click at [154, 49] on span "30 days" at bounding box center [155, 50] width 18 height 6
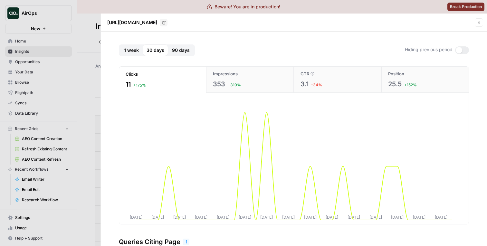
click at [137, 49] on span "1 week" at bounding box center [131, 50] width 15 height 6
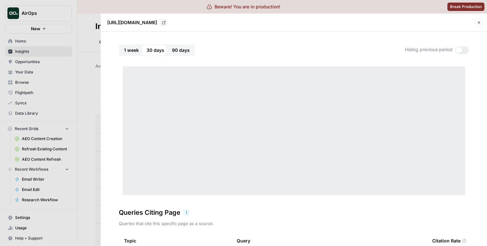
click at [150, 49] on span "30 days" at bounding box center [155, 50] width 18 height 6
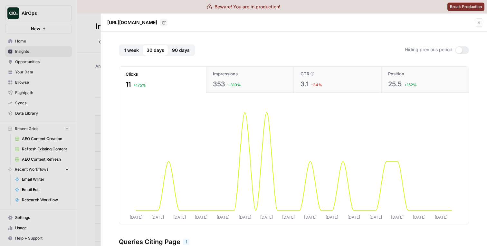
click at [284, 81] on button "Impressions 353 +310%" at bounding box center [250, 80] width 88 height 26
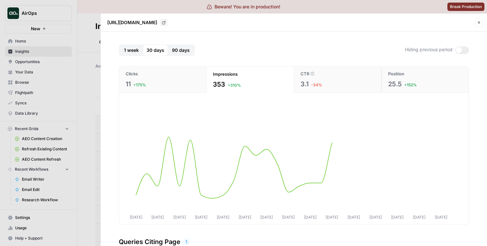
click at [205, 84] on button "Clicks 11 +175%" at bounding box center [162, 80] width 87 height 26
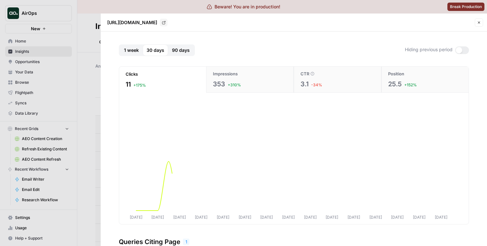
click at [232, 84] on span "+310%" at bounding box center [234, 85] width 13 height 6
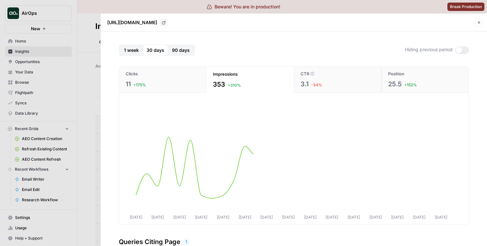
click at [168, 71] on div "Clicks" at bounding box center [162, 73] width 74 height 6
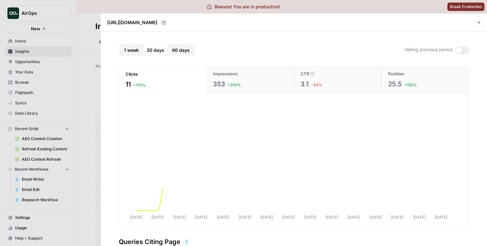
click at [226, 71] on span "Impressions" at bounding box center [225, 73] width 25 height 6
click at [333, 94] on div "Clicks 11 +175% Impressions 353 +310% CTR 3.1 -34% Position 25.5 +152% Aug 03 A…" at bounding box center [294, 145] width 350 height 158
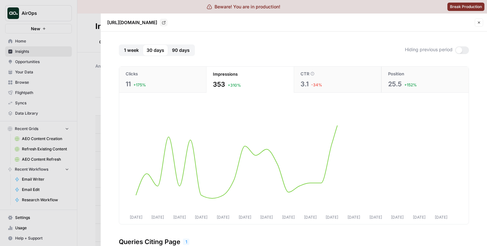
click at [295, 72] on button "CTR 3.1 -34%" at bounding box center [337, 80] width 88 height 26
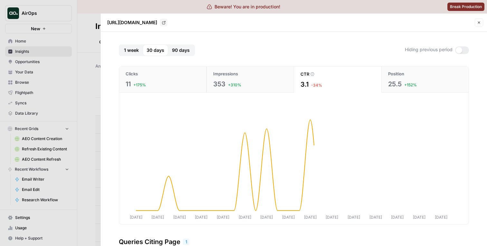
click at [269, 86] on div "353 +310%" at bounding box center [250, 83] width 74 height 9
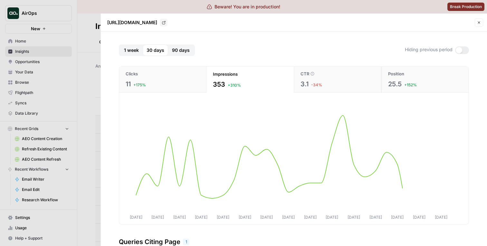
click at [167, 75] on div "Clicks" at bounding box center [162, 73] width 74 height 6
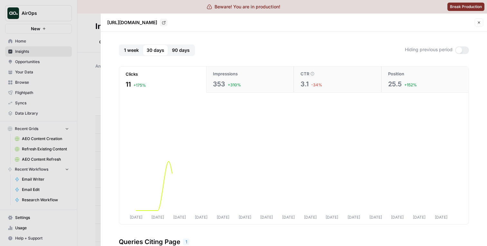
click at [224, 75] on span "Impressions" at bounding box center [225, 73] width 25 height 6
click at [312, 71] on div "CTR" at bounding box center [337, 73] width 74 height 6
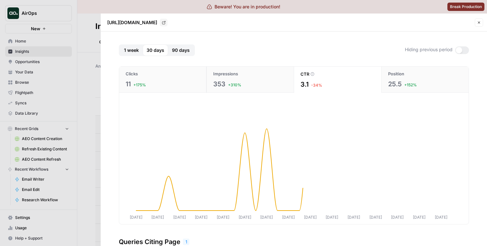
click at [288, 74] on button "Impressions 353 +310%" at bounding box center [250, 80] width 88 height 26
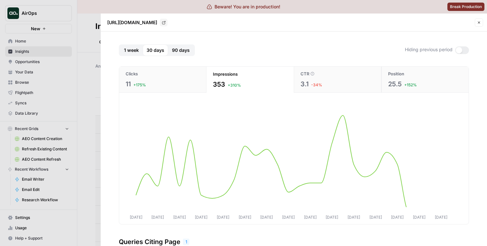
click at [461, 46] on div "1 week 30 days 90 days Hiding previous period" at bounding box center [294, 50] width 350 height 12
click at [459, 48] on div at bounding box center [458, 50] width 6 height 6
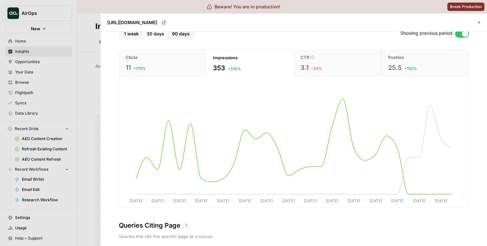
scroll to position [2, 0]
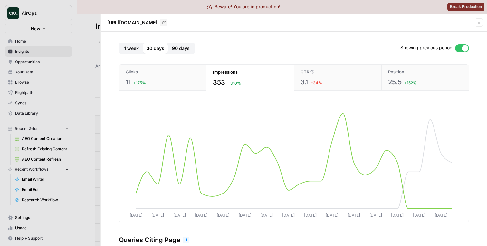
click at [203, 81] on button "Clicks 11 +175%" at bounding box center [162, 78] width 87 height 26
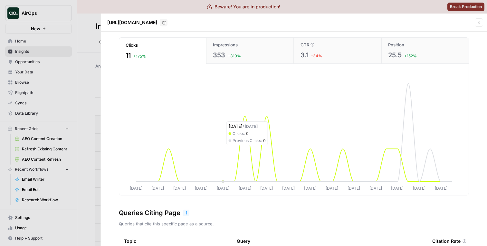
scroll to position [8, 0]
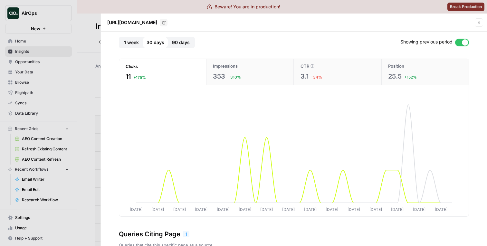
click at [234, 61] on button "Impressions 353 +310%" at bounding box center [250, 72] width 88 height 26
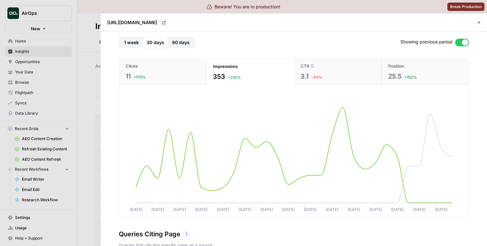
click at [303, 74] on span "3.1" at bounding box center [304, 76] width 8 height 9
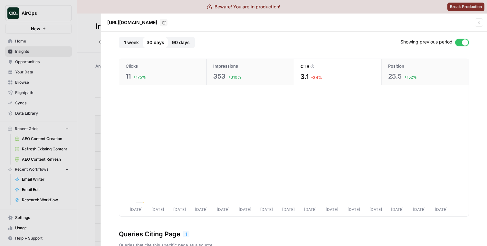
click at [254, 74] on div "353 +310%" at bounding box center [250, 76] width 74 height 9
click at [190, 74] on div "11 +175%" at bounding box center [162, 76] width 74 height 9
click at [231, 76] on span "+310%" at bounding box center [234, 77] width 13 height 6
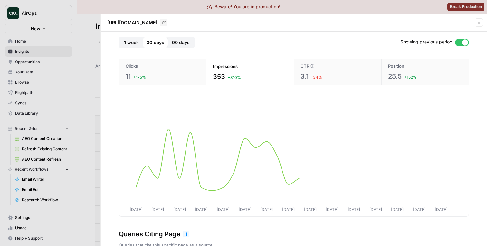
click at [193, 74] on div "11 +175%" at bounding box center [162, 76] width 74 height 9
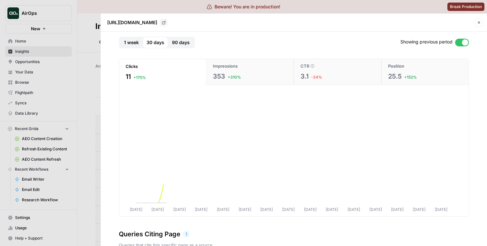
click at [233, 78] on span "+310%" at bounding box center [234, 77] width 13 height 6
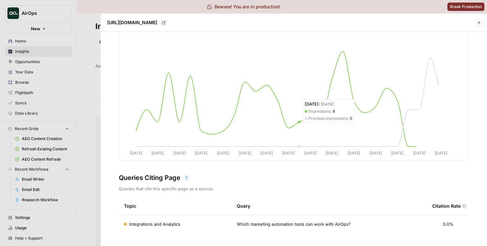
scroll to position [0, 0]
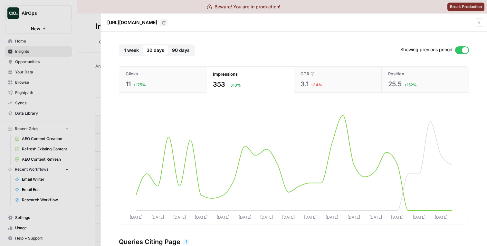
click at [322, 75] on div "CTR" at bounding box center [337, 73] width 74 height 6
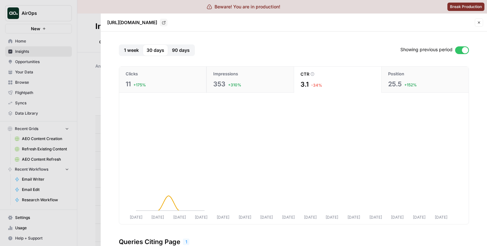
click at [260, 83] on div "353 +310%" at bounding box center [250, 83] width 74 height 9
click at [153, 80] on div "11 +175%" at bounding box center [162, 83] width 74 height 9
click at [178, 51] on span "90 days" at bounding box center [181, 50] width 18 height 6
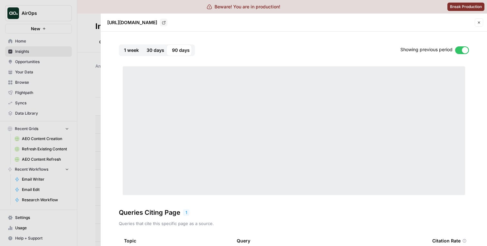
click at [157, 51] on span "30 days" at bounding box center [155, 50] width 18 height 6
click at [136, 51] on span "1 week" at bounding box center [131, 50] width 15 height 6
click at [166, 51] on button "30 days" at bounding box center [155, 50] width 25 height 12
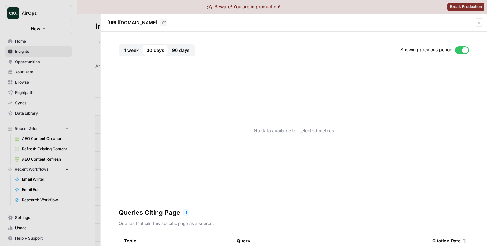
click at [150, 50] on span "30 days" at bounding box center [155, 50] width 18 height 6
click at [123, 49] on button "1 week" at bounding box center [131, 50] width 23 height 12
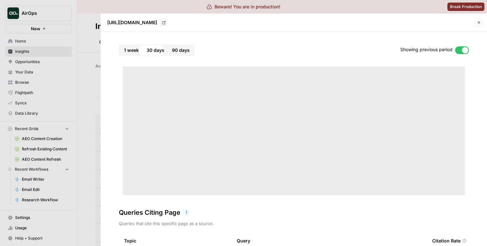
drag, startPoint x: 123, startPoint y: 49, endPoint x: 157, endPoint y: 48, distance: 33.8
click at [157, 48] on span "30 days" at bounding box center [155, 50] width 18 height 6
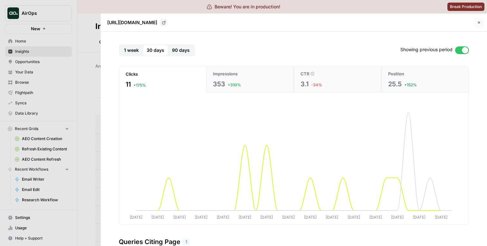
click at [191, 45] on button "90 days" at bounding box center [180, 50] width 25 height 12
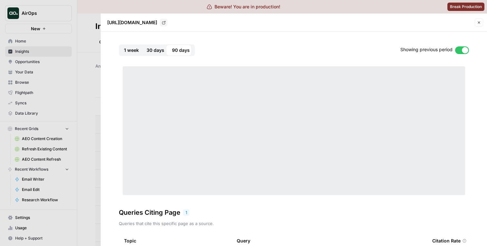
click at [152, 47] on span "30 days" at bounding box center [155, 50] width 18 height 6
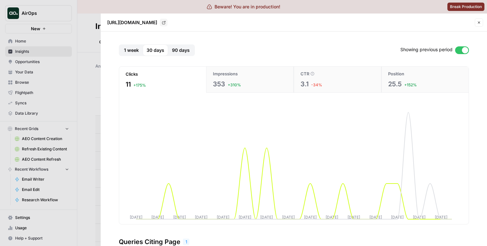
click at [139, 47] on button "1 week" at bounding box center [131, 50] width 23 height 12
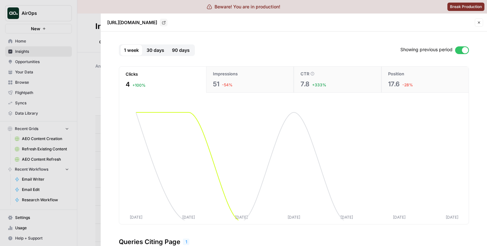
click at [161, 60] on div "Clicks 4 +100% Impressions 51 -54% CTR 7.8 +333% Position 17.6 -28% Aug 26 Aug …" at bounding box center [294, 145] width 350 height 173
click at [160, 55] on button "30 days" at bounding box center [155, 50] width 25 height 12
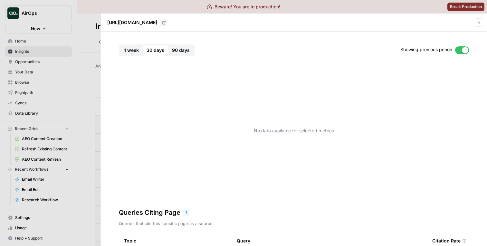
click at [172, 54] on button "90 days" at bounding box center [180, 50] width 25 height 12
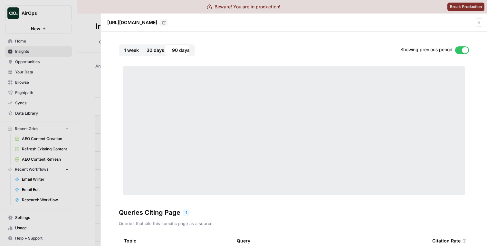
click at [153, 54] on button "30 days" at bounding box center [155, 50] width 25 height 12
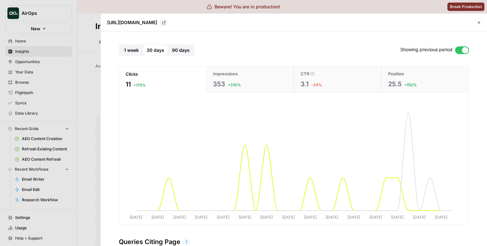
click at [183, 50] on span "90 days" at bounding box center [181, 50] width 18 height 6
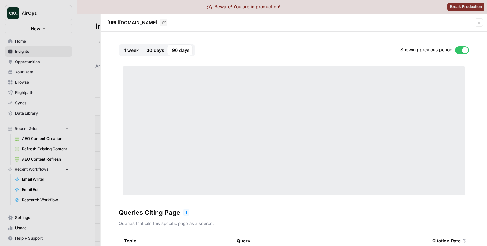
click at [165, 50] on button "30 days" at bounding box center [155, 50] width 25 height 12
click at [132, 50] on span "1 week" at bounding box center [131, 50] width 15 height 6
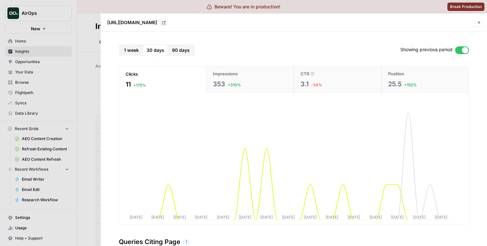
click at [463, 47] on div at bounding box center [464, 50] width 6 height 6
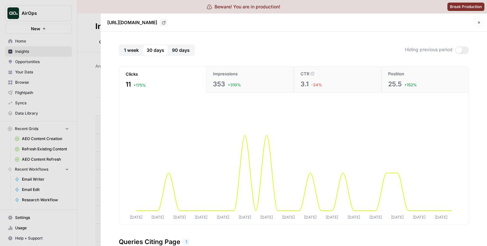
click at [463, 47] on div at bounding box center [462, 50] width 14 height 8
click at [462, 47] on div at bounding box center [458, 50] width 6 height 6
click at [463, 47] on div at bounding box center [462, 50] width 14 height 8
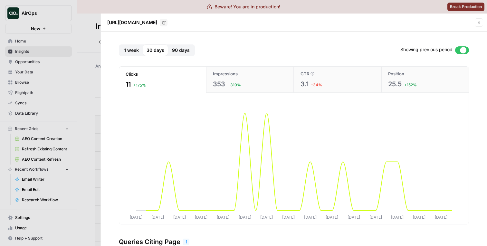
click at [463, 47] on div at bounding box center [463, 50] width 6 height 6
click at [463, 47] on div at bounding box center [462, 50] width 14 height 8
click at [462, 47] on div at bounding box center [459, 50] width 6 height 6
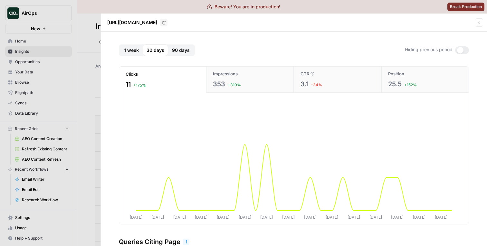
click at [463, 47] on div at bounding box center [462, 50] width 14 height 8
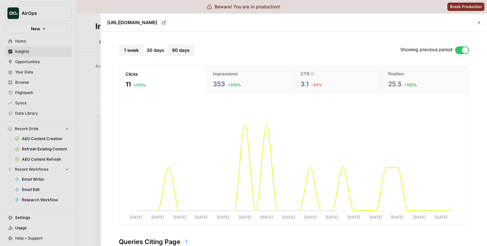
click at [463, 47] on div at bounding box center [464, 50] width 6 height 6
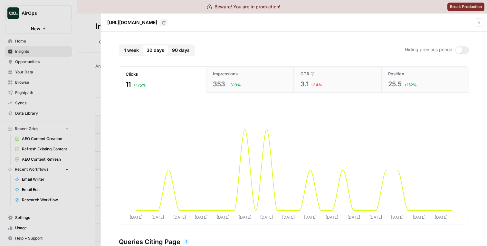
click at [463, 47] on div at bounding box center [462, 50] width 14 height 8
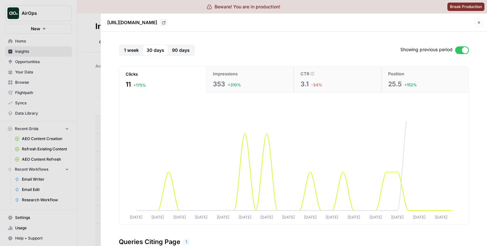
click at [463, 47] on div at bounding box center [464, 50] width 6 height 6
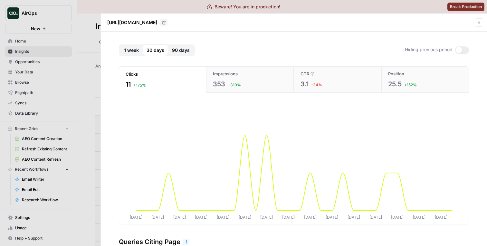
click at [463, 47] on div at bounding box center [462, 50] width 14 height 8
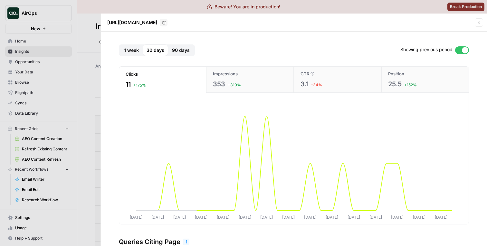
click at [463, 47] on div at bounding box center [464, 50] width 6 height 6
click at [66, 120] on div at bounding box center [243, 123] width 487 height 246
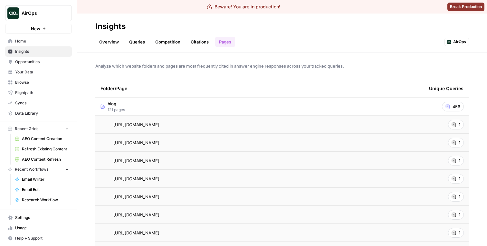
click at [206, 41] on link "Citations" at bounding box center [200, 42] width 26 height 10
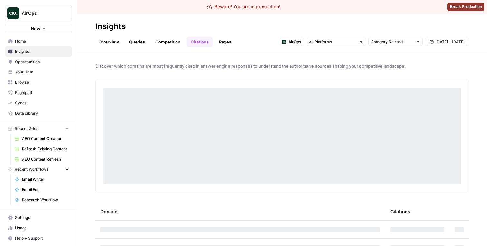
click at [217, 43] on link "Pages" at bounding box center [225, 42] width 20 height 10
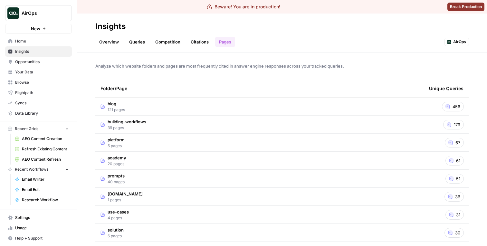
click at [174, 110] on td "blog 121 pages" at bounding box center [259, 107] width 328 height 18
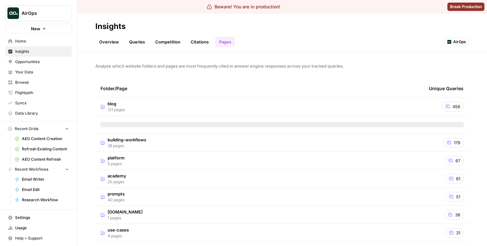
click at [173, 109] on td "blog 121 pages" at bounding box center [259, 107] width 328 height 18
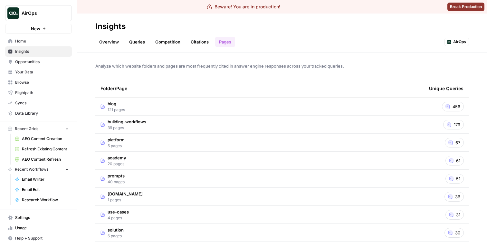
click at [185, 100] on td "blog 121 pages" at bounding box center [259, 107] width 328 height 18
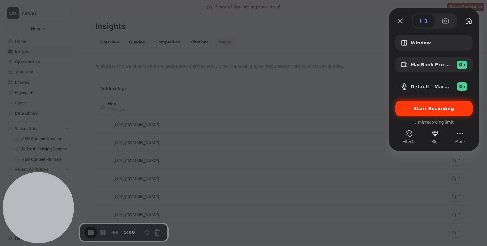
click at [415, 110] on span "Start Recording" at bounding box center [433, 108] width 67 height 5
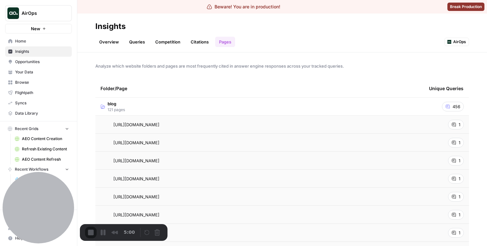
click at [159, 158] on span "https://www.airops.com/blog/chief-marketing-operator" at bounding box center [136, 160] width 46 height 6
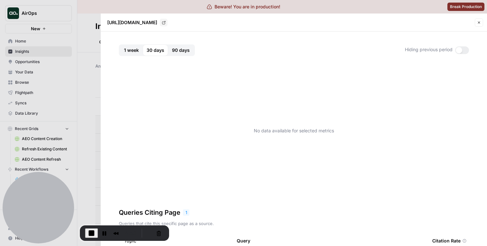
click at [138, 49] on span "1 week" at bounding box center [131, 50] width 15 height 6
click at [149, 49] on span "30 days" at bounding box center [155, 50] width 18 height 6
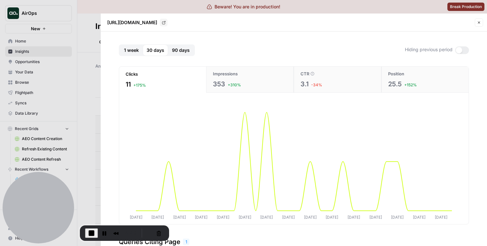
click at [73, 90] on div at bounding box center [243, 123] width 487 height 246
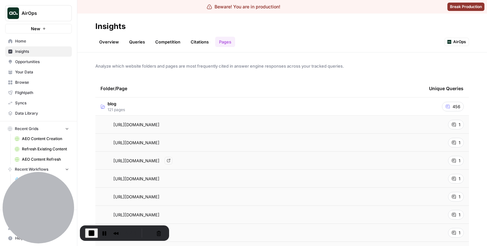
click at [159, 163] on span "https://www.airops.com/blog/chief-marketing-operator" at bounding box center [136, 160] width 46 height 6
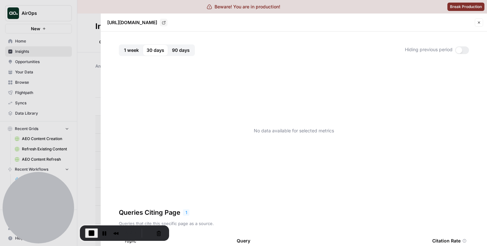
click at [134, 52] on span "1 week" at bounding box center [131, 50] width 15 height 6
click at [151, 50] on span "30 days" at bounding box center [155, 50] width 18 height 6
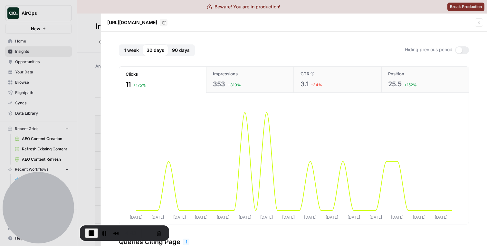
click at [175, 52] on span "90 days" at bounding box center [181, 50] width 18 height 6
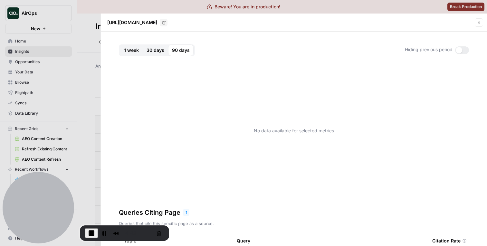
click at [160, 52] on span "30 days" at bounding box center [155, 50] width 18 height 6
click at [168, 48] on button "90 days" at bounding box center [180, 50] width 25 height 12
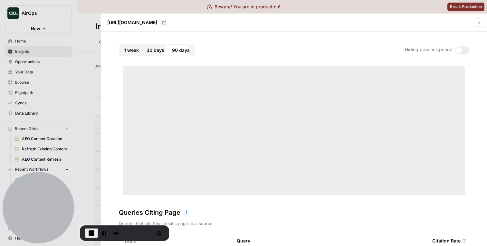
click at [155, 48] on span "30 days" at bounding box center [155, 50] width 18 height 6
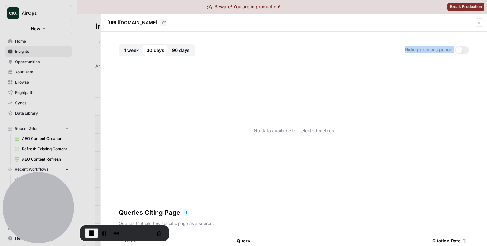
click at [137, 57] on div "1 week 30 days 90 days Hiding previous period No data available for selected me…" at bounding box center [294, 123] width 350 height 158
click at [137, 52] on span "1 week" at bounding box center [131, 50] width 15 height 6
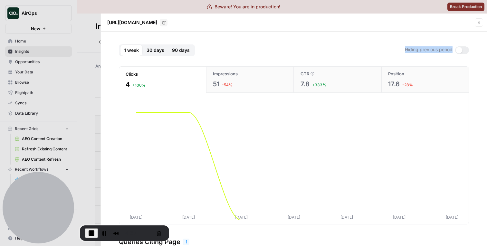
click at [152, 50] on span "30 days" at bounding box center [155, 50] width 18 height 6
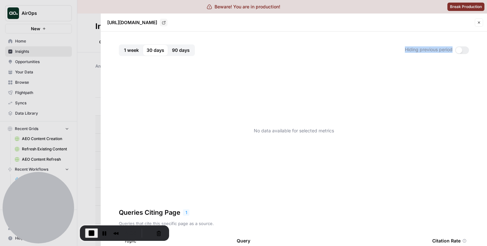
click at [201, 66] on div "No data available for selected metrics" at bounding box center [294, 130] width 350 height 129
click at [171, 51] on button "90 days" at bounding box center [180, 50] width 25 height 12
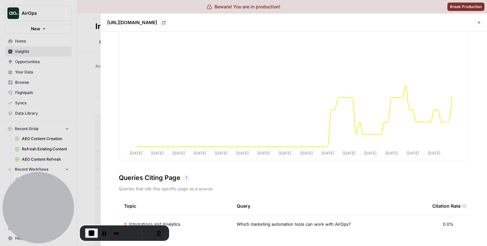
click at [140, 176] on h3 "Queries Citing Page" at bounding box center [149, 177] width 61 height 9
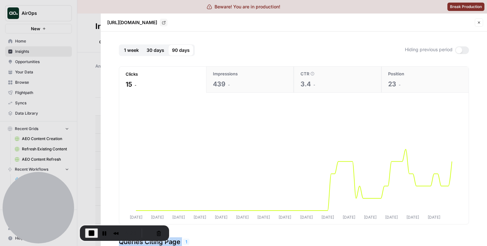
click at [158, 53] on button "30 days" at bounding box center [155, 50] width 25 height 12
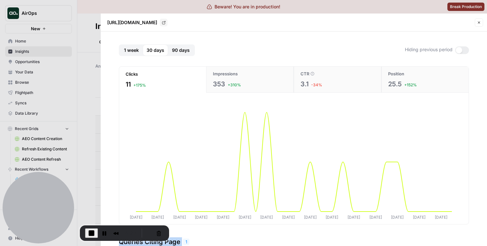
click at [176, 52] on span "90 days" at bounding box center [181, 50] width 18 height 6
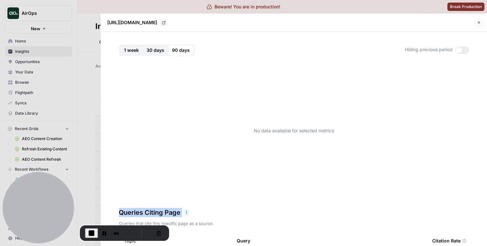
click at [156, 49] on span "30 days" at bounding box center [155, 50] width 18 height 6
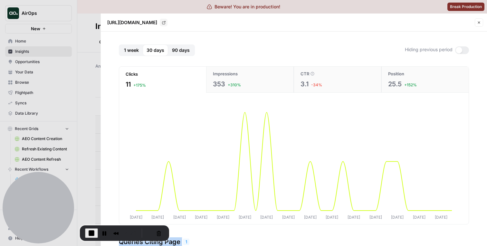
click at [171, 45] on button "90 days" at bounding box center [180, 50] width 25 height 12
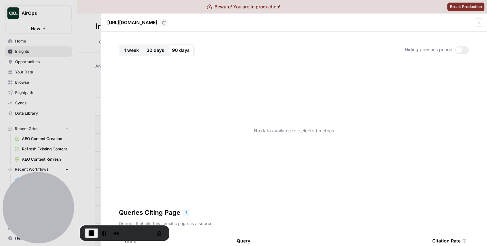
click at [260, 128] on p "No data available for selected metrics" at bounding box center [294, 130] width 80 height 6
click at [153, 52] on span "30 days" at bounding box center [155, 50] width 18 height 6
click at [178, 50] on span "90 days" at bounding box center [181, 50] width 18 height 6
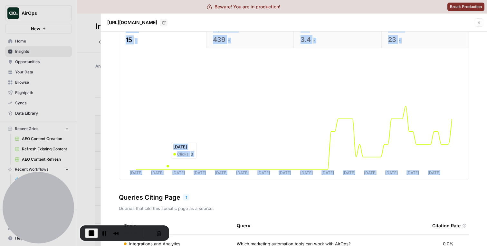
scroll to position [48, 0]
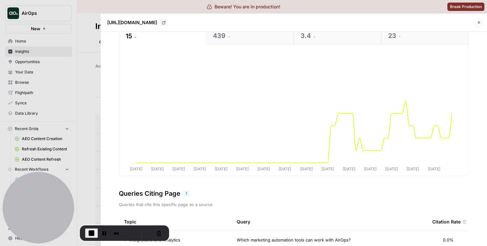
click at [155, 191] on h3 "Queries Citing Page" at bounding box center [149, 193] width 61 height 9
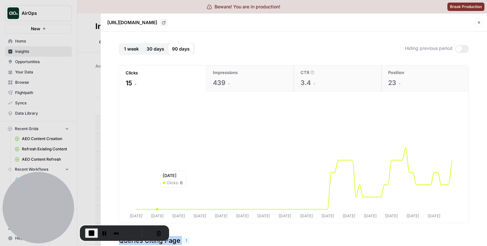
scroll to position [0, 0]
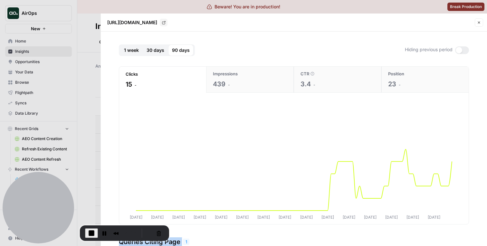
click at [152, 48] on span "30 days" at bounding box center [155, 50] width 18 height 6
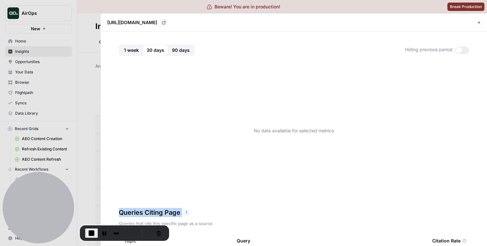
click at [174, 55] on button "90 days" at bounding box center [180, 50] width 25 height 12
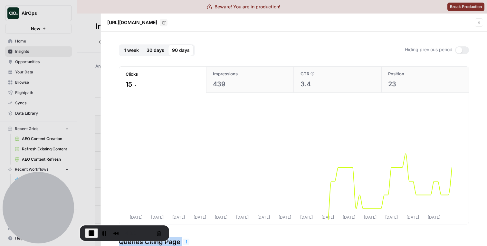
click at [140, 50] on button "1 week" at bounding box center [131, 50] width 23 height 12
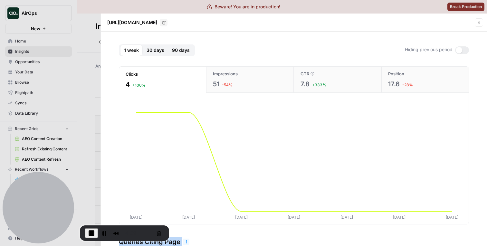
click at [173, 47] on span "90 days" at bounding box center [181, 50] width 18 height 6
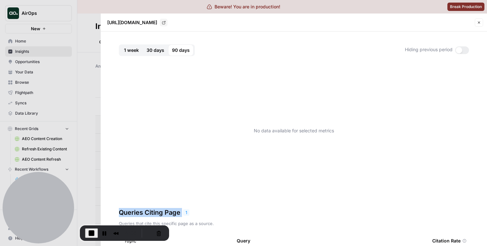
click at [154, 54] on button "30 days" at bounding box center [155, 50] width 25 height 12
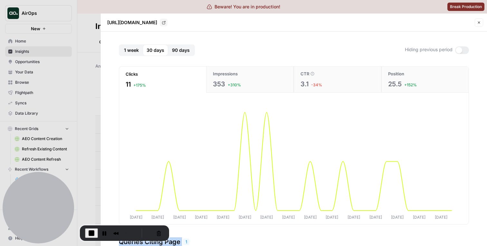
click at [179, 54] on button "90 days" at bounding box center [180, 50] width 25 height 12
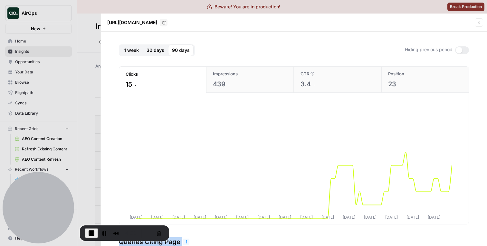
click at [146, 50] on span "30 days" at bounding box center [155, 50] width 18 height 6
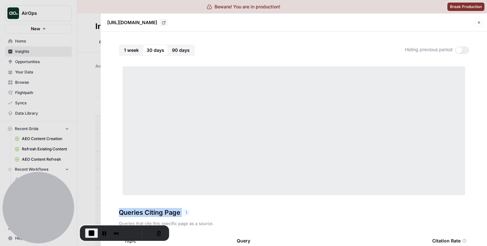
click at [167, 53] on div "30 days" at bounding box center [155, 50] width 25 height 12
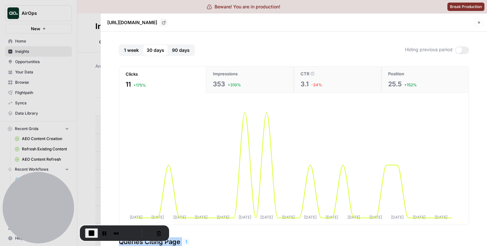
click at [174, 53] on span "90 days" at bounding box center [181, 50] width 18 height 6
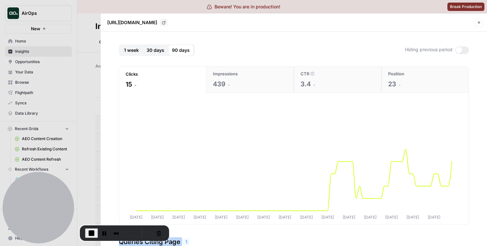
click at [143, 49] on button "30 days" at bounding box center [155, 50] width 25 height 12
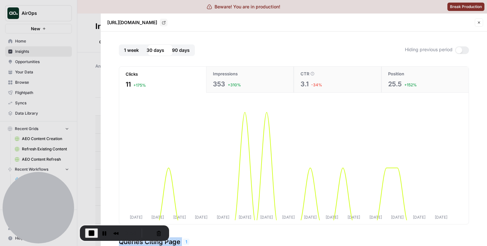
click at [130, 49] on span "1 week" at bounding box center [131, 50] width 15 height 6
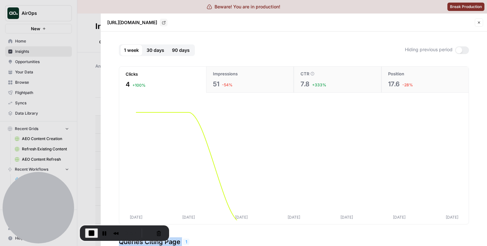
click at [160, 50] on span "30 days" at bounding box center [155, 50] width 18 height 6
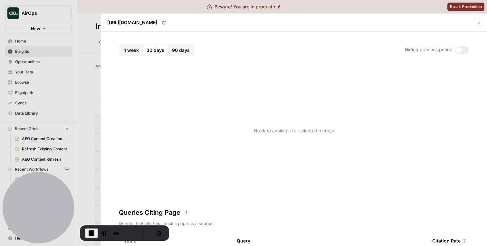
click at [459, 52] on div at bounding box center [458, 50] width 6 height 6
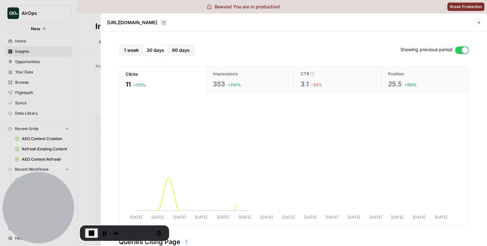
click at [420, 49] on span "Showing previous period" at bounding box center [426, 50] width 52 height 8
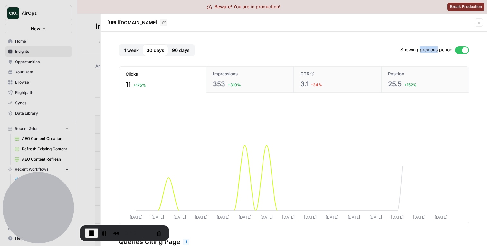
click at [420, 49] on span "Showing previous period" at bounding box center [426, 50] width 52 height 8
click at [459, 51] on div at bounding box center [462, 50] width 14 height 8
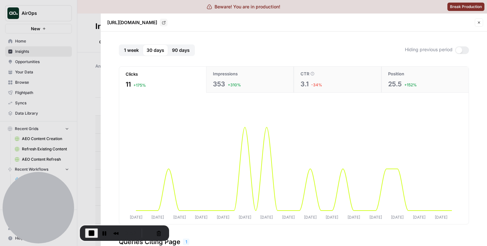
click at [441, 51] on span "Hiding previous period" at bounding box center [428, 50] width 48 height 8
click at [456, 51] on div at bounding box center [458, 50] width 6 height 6
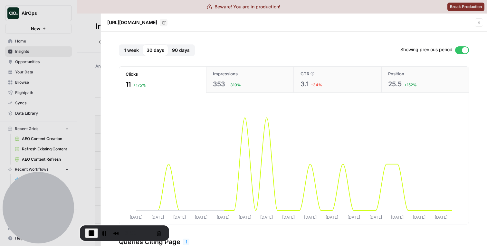
click at [429, 51] on span "Showing previous period" at bounding box center [426, 50] width 52 height 8
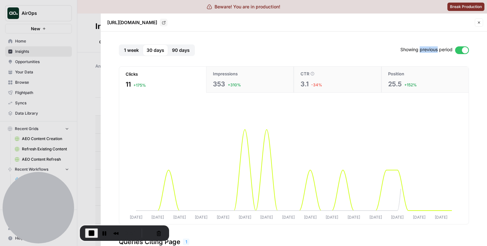
click at [429, 51] on span "Showing previous period" at bounding box center [426, 50] width 52 height 8
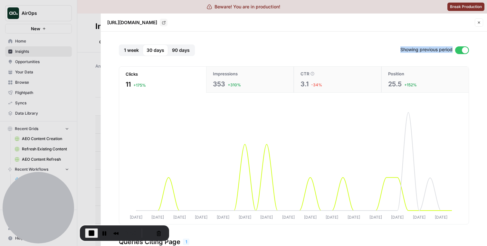
click at [462, 51] on div at bounding box center [464, 50] width 6 height 6
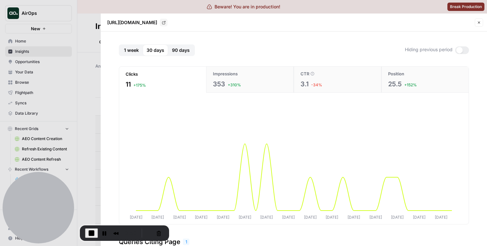
click at [425, 49] on span "Hiding previous period" at bounding box center [428, 50] width 48 height 8
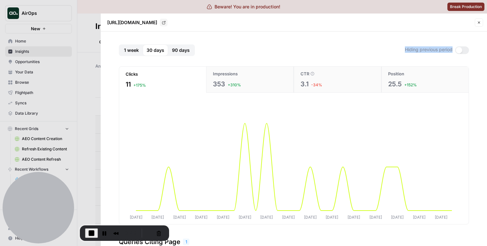
click at [425, 49] on span "Hiding previous period" at bounding box center [428, 50] width 48 height 8
click at [422, 49] on span "Hiding previous period" at bounding box center [428, 50] width 48 height 8
click at [429, 51] on span "Hiding previous period" at bounding box center [428, 50] width 48 height 8
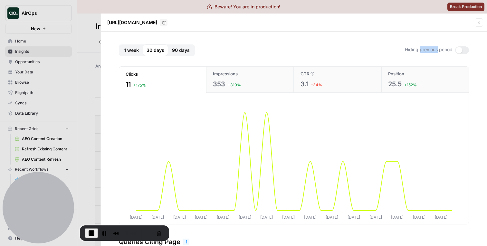
click at [429, 51] on span "Hiding previous period" at bounding box center [428, 50] width 48 height 8
click at [418, 53] on span "Hiding previous period" at bounding box center [428, 50] width 48 height 8
click at [418, 50] on span "Hiding previous period" at bounding box center [428, 50] width 48 height 8
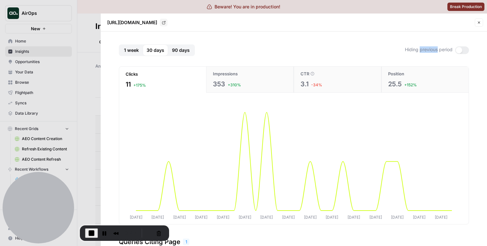
click at [418, 50] on span "Hiding previous period" at bounding box center [428, 50] width 48 height 8
click at [421, 48] on span "Hiding previous period" at bounding box center [428, 50] width 48 height 8
click at [410, 50] on span "Hiding previous period" at bounding box center [428, 50] width 48 height 8
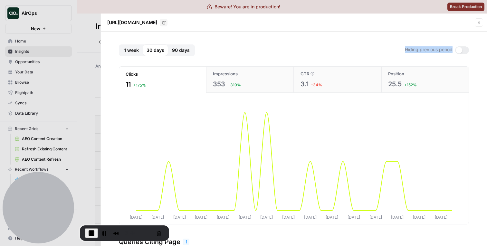
drag, startPoint x: 410, startPoint y: 50, endPoint x: 443, endPoint y: 49, distance: 32.8
click at [443, 49] on span "Hiding previous period" at bounding box center [428, 50] width 48 height 8
click at [462, 49] on div at bounding box center [462, 50] width 14 height 8
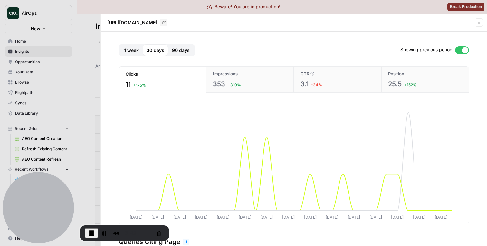
click at [425, 47] on span "Showing previous period" at bounding box center [426, 50] width 52 height 8
click at [402, 51] on span "Showing previous period" at bounding box center [426, 50] width 52 height 8
drag, startPoint x: 402, startPoint y: 51, endPoint x: 422, endPoint y: 51, distance: 20.3
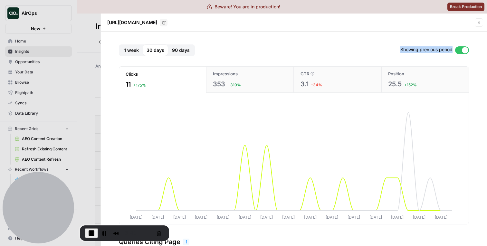
click at [422, 51] on span "Showing previous period" at bounding box center [426, 50] width 52 height 8
click at [91, 233] on span "End Recording" at bounding box center [92, 233] width 8 height 8
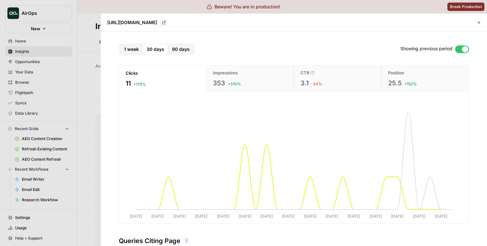
click at [79, 72] on div at bounding box center [243, 123] width 487 height 246
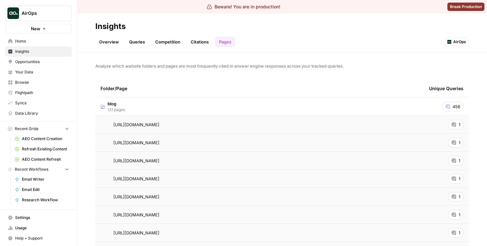
click at [129, 103] on td "blog 121 pages" at bounding box center [259, 107] width 328 height 18
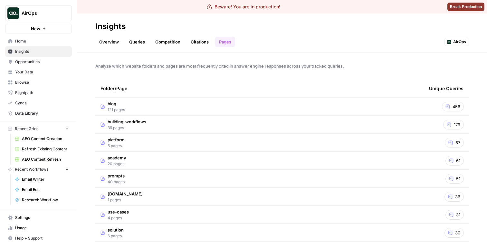
click at [55, 49] on span "Insights" at bounding box center [42, 52] width 54 height 6
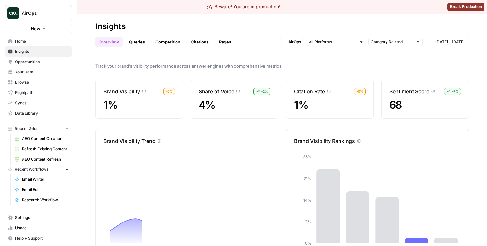
click at [58, 17] on button "AirOps" at bounding box center [38, 13] width 67 height 16
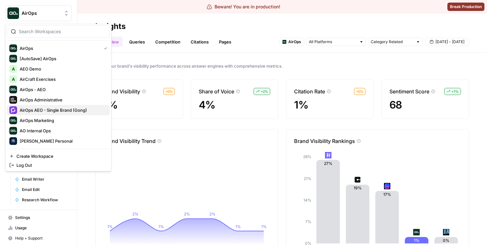
click at [50, 112] on span "AirOps AEO - Single Brand (Gong)" at bounding box center [62, 110] width 85 height 6
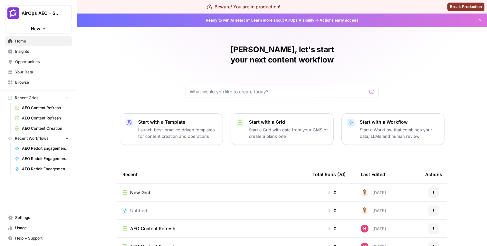
click at [51, 46] on link "Home" at bounding box center [38, 41] width 67 height 10
click at [50, 48] on link "Insights" at bounding box center [38, 51] width 67 height 10
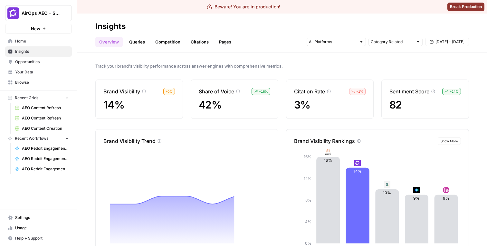
scroll to position [9, 0]
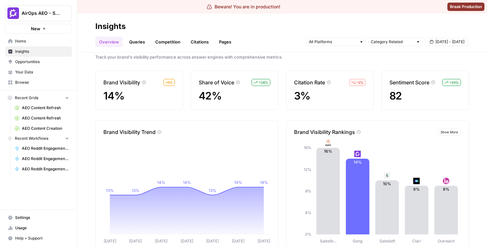
click at [450, 43] on span "[DATE] - [DATE]" at bounding box center [449, 42] width 29 height 6
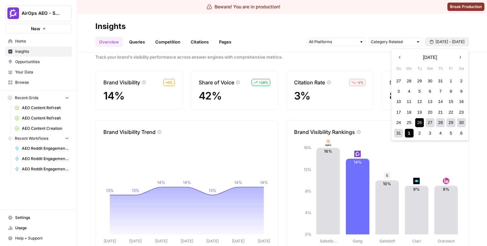
click at [399, 59] on icon "button" at bounding box center [399, 57] width 5 height 5
click at [411, 80] on div "28" at bounding box center [408, 81] width 9 height 9
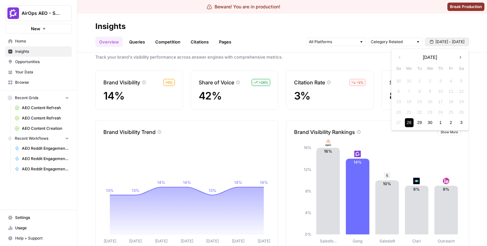
click at [408, 122] on div "28" at bounding box center [408, 122] width 9 height 9
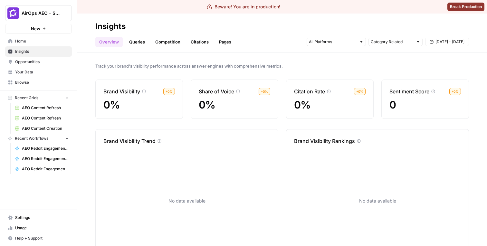
click at [439, 40] on span "Apr 28 - Apr 28" at bounding box center [449, 42] width 29 height 6
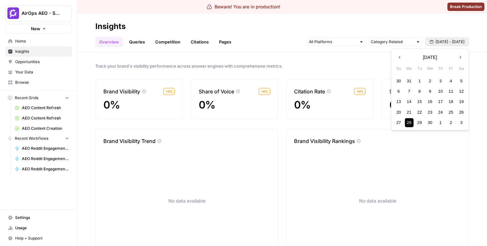
click at [461, 55] on icon "button" at bounding box center [460, 57] width 5 height 5
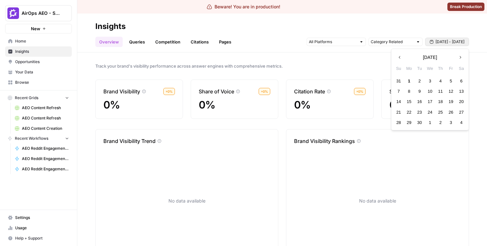
click at [463, 56] on button "Next month" at bounding box center [460, 57] width 12 height 12
click at [436, 81] on div "30" at bounding box center [440, 81] width 9 height 9
click at [440, 127] on div "30" at bounding box center [440, 122] width 9 height 9
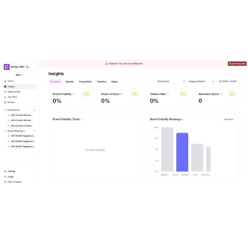
scroll to position [32, 0]
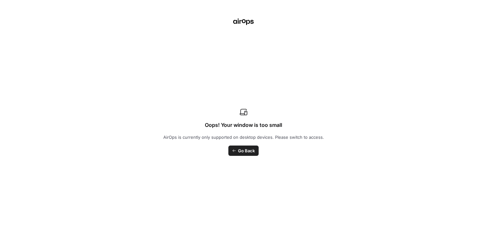
scroll to position [25, 0]
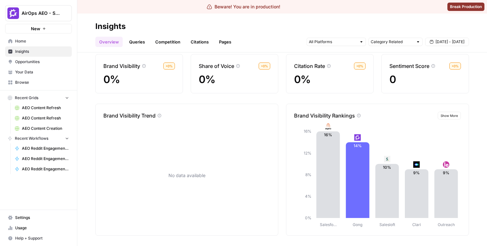
click at [248, 117] on span "Show More" at bounding box center [448, 115] width 17 height 5
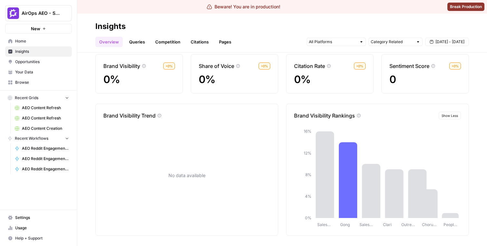
click at [248, 116] on span "Show Less" at bounding box center [449, 115] width 16 height 5
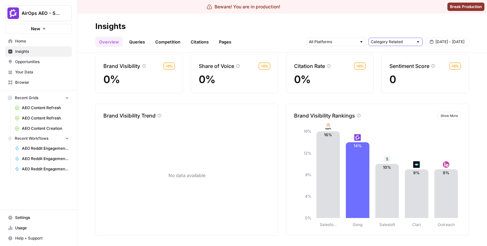
click at [248, 43] on input "text" at bounding box center [391, 42] width 42 height 6
click at [248, 59] on span "All Queries" at bounding box center [394, 56] width 41 height 6
type input "Category Related"
click at [248, 45] on div "Category Related" at bounding box center [395, 42] width 54 height 8
click at [248, 56] on span "All Queries" at bounding box center [394, 56] width 41 height 6
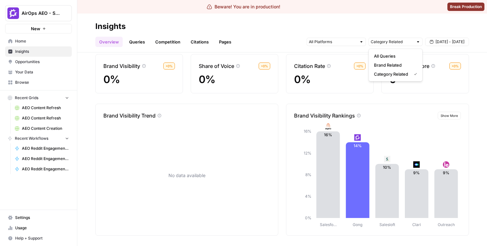
type input "Category Related"
click at [248, 41] on input "text" at bounding box center [391, 42] width 42 height 6
click at [248, 53] on span "All Queries" at bounding box center [394, 56] width 41 height 6
type input "Category Related"
click at [248, 39] on input "text" at bounding box center [391, 42] width 42 height 6
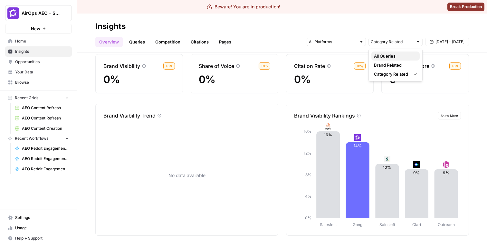
click at [248, 53] on span "All Queries" at bounding box center [394, 56] width 41 height 6
type input "Category Related"
click at [248, 41] on input "text" at bounding box center [391, 42] width 42 height 6
click at [248, 63] on span "Brand Related" at bounding box center [394, 65] width 41 height 6
type input "Brand Related"
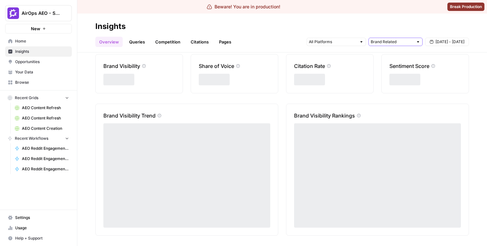
click at [248, 45] on input "text" at bounding box center [391, 42] width 42 height 6
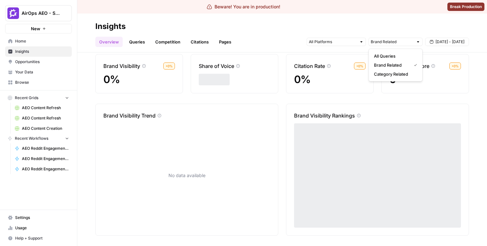
type input "Category Related"
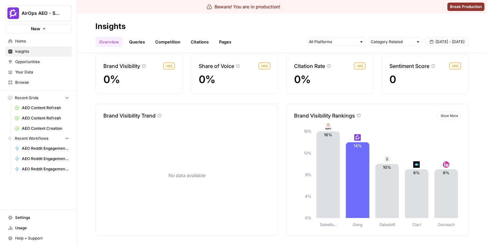
click at [248, 37] on div "Category Related Oct 30 - Oct 30" at bounding box center [387, 42] width 162 height 10
click at [248, 39] on input "text" at bounding box center [333, 42] width 48 height 6
click at [248, 32] on div "Overview Queries Competition Citations Pages Category Related Oct 30 - Oct 30" at bounding box center [281, 39] width 373 height 15
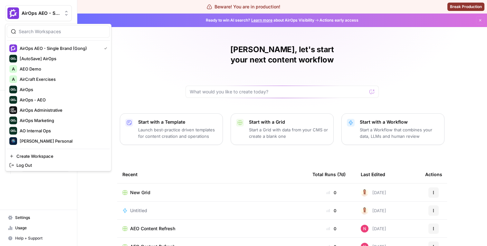
click at [63, 11] on icon "Workspace: AirOps AEO - Single Brand (Gong)" at bounding box center [66, 13] width 6 height 6
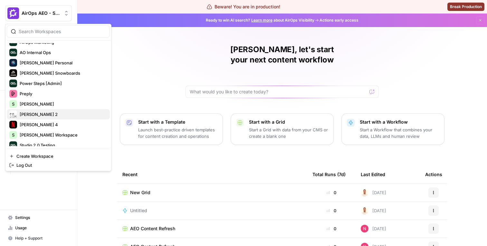
scroll to position [82, 0]
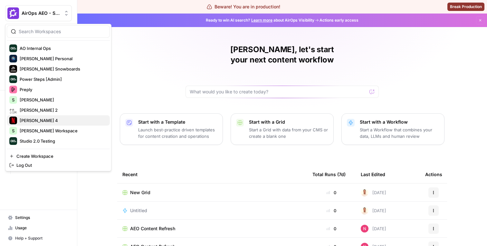
click at [47, 116] on div "[PERSON_NAME] 4" at bounding box center [58, 120] width 98 height 8
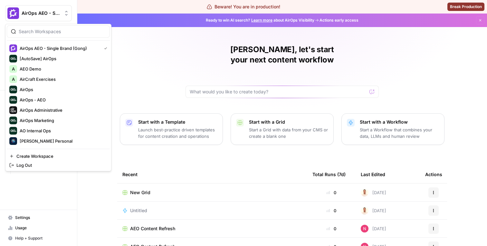
click at [44, 15] on span "AirOps AEO - Single Brand (Gong)" at bounding box center [41, 13] width 39 height 6
click at [51, 81] on span "AirCraft Exercises" at bounding box center [62, 79] width 85 height 6
